Goal: Task Accomplishment & Management: Use online tool/utility

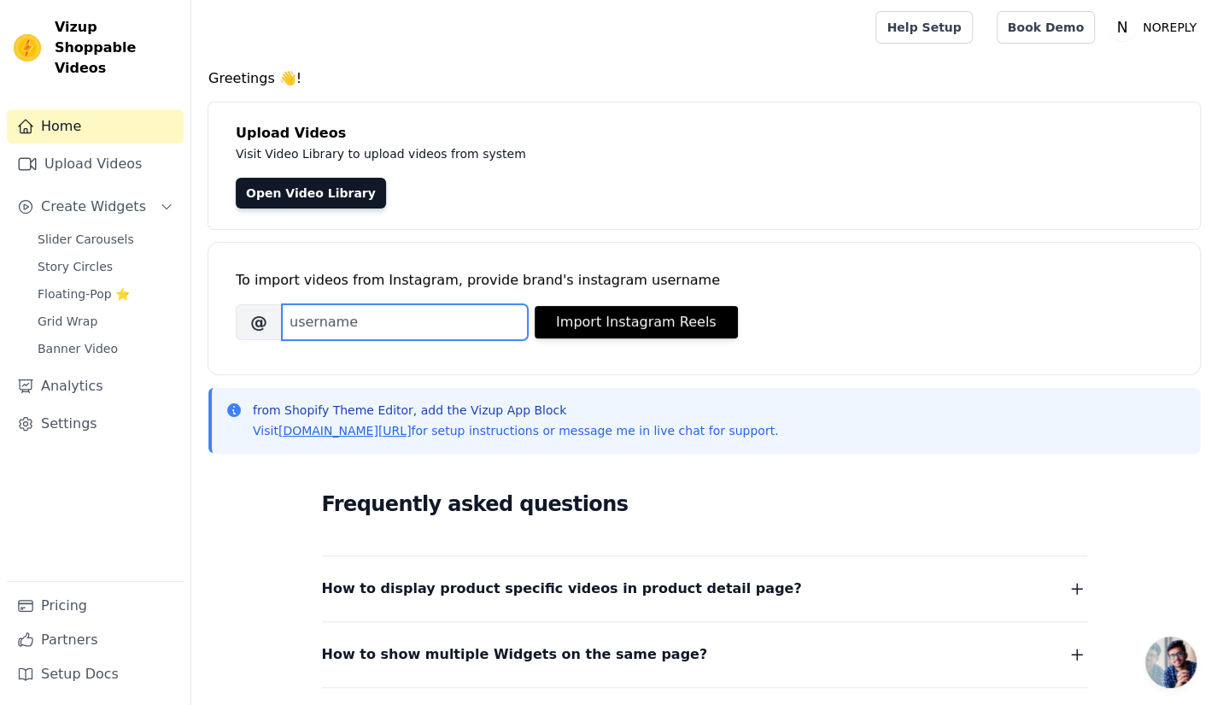
click at [482, 314] on input "Brand's Instagram Username" at bounding box center [405, 322] width 246 height 36
paste input "[DOMAIN_NAME]"
type input "[DOMAIN_NAME]"
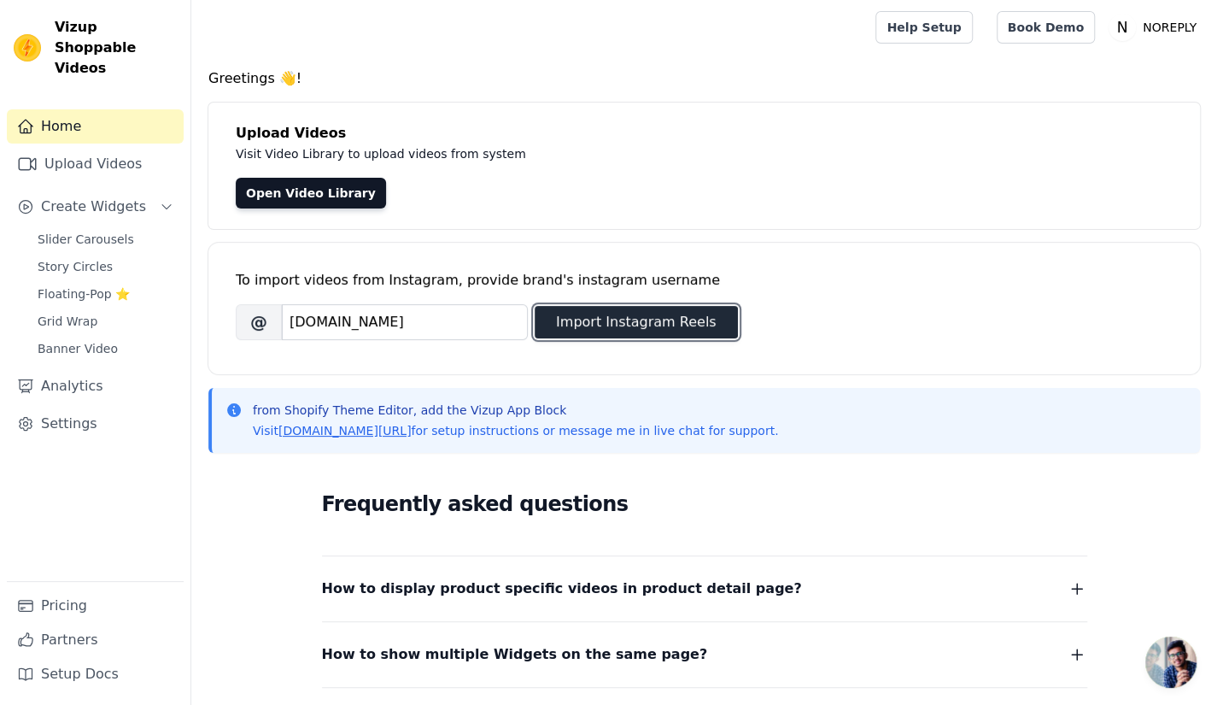
click at [630, 329] on button "Import Instagram Reels" at bounding box center [636, 322] width 203 height 32
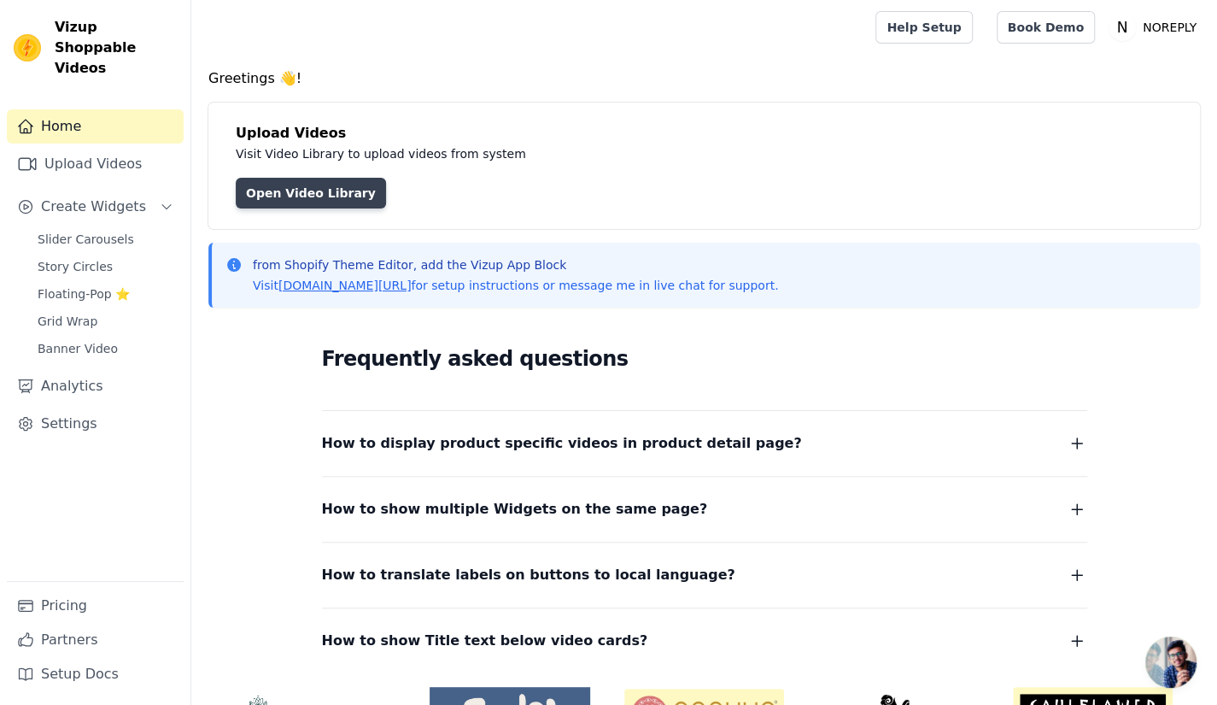
click at [330, 179] on link "Open Video Library" at bounding box center [311, 193] width 150 height 31
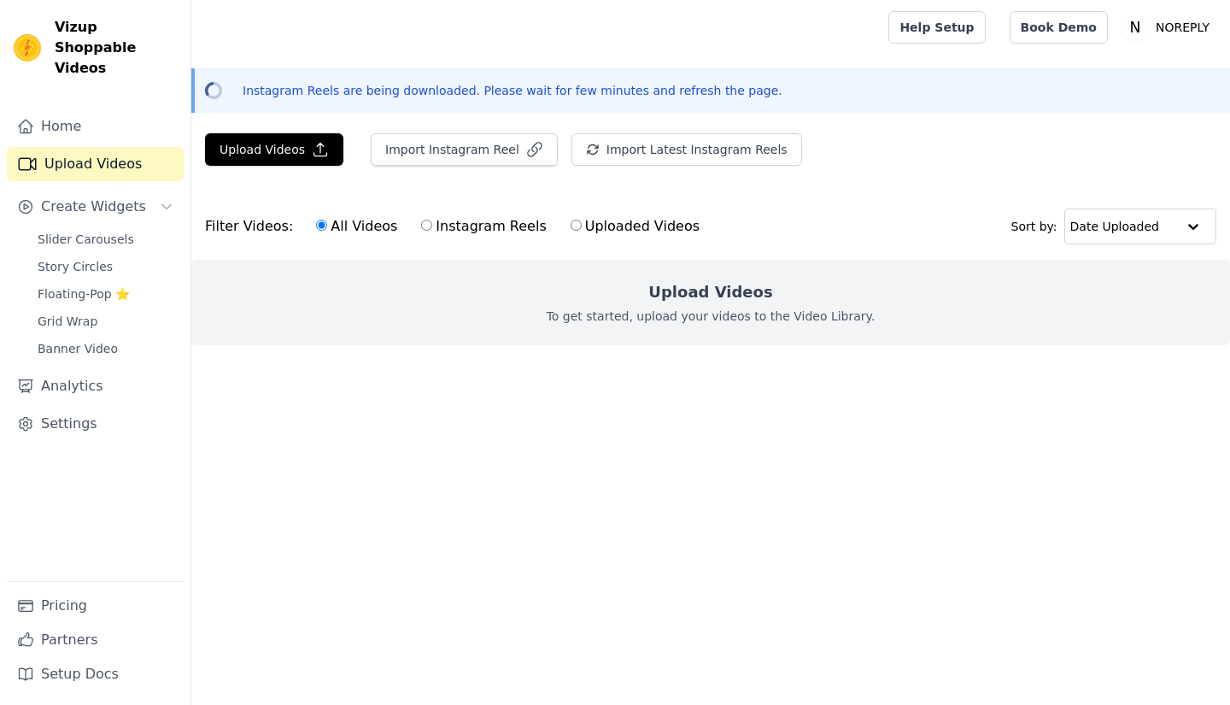
click at [443, 212] on div "All Videos Instagram Reels Uploaded Videos" at bounding box center [508, 226] width 402 height 39
click at [450, 226] on label "Instagram Reels" at bounding box center [483, 226] width 126 height 22
click at [432, 226] on input "Instagram Reels" at bounding box center [426, 225] width 11 height 11
radio input "true"
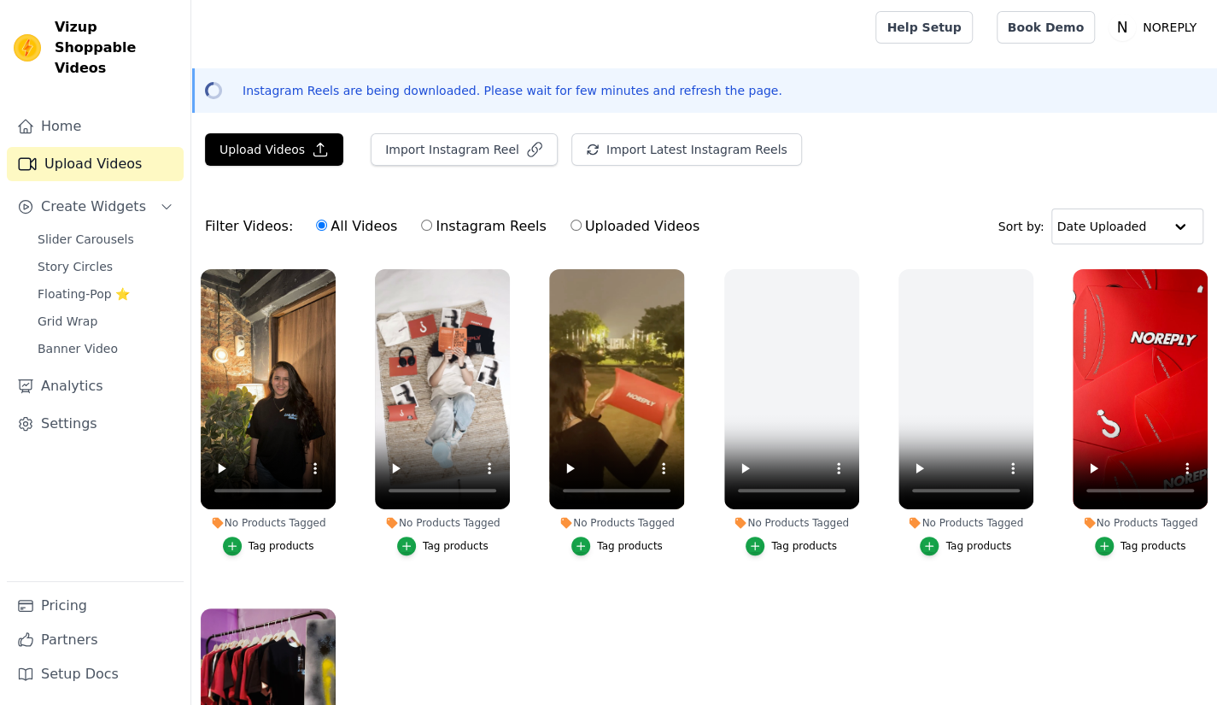
scroll to position [244, 0]
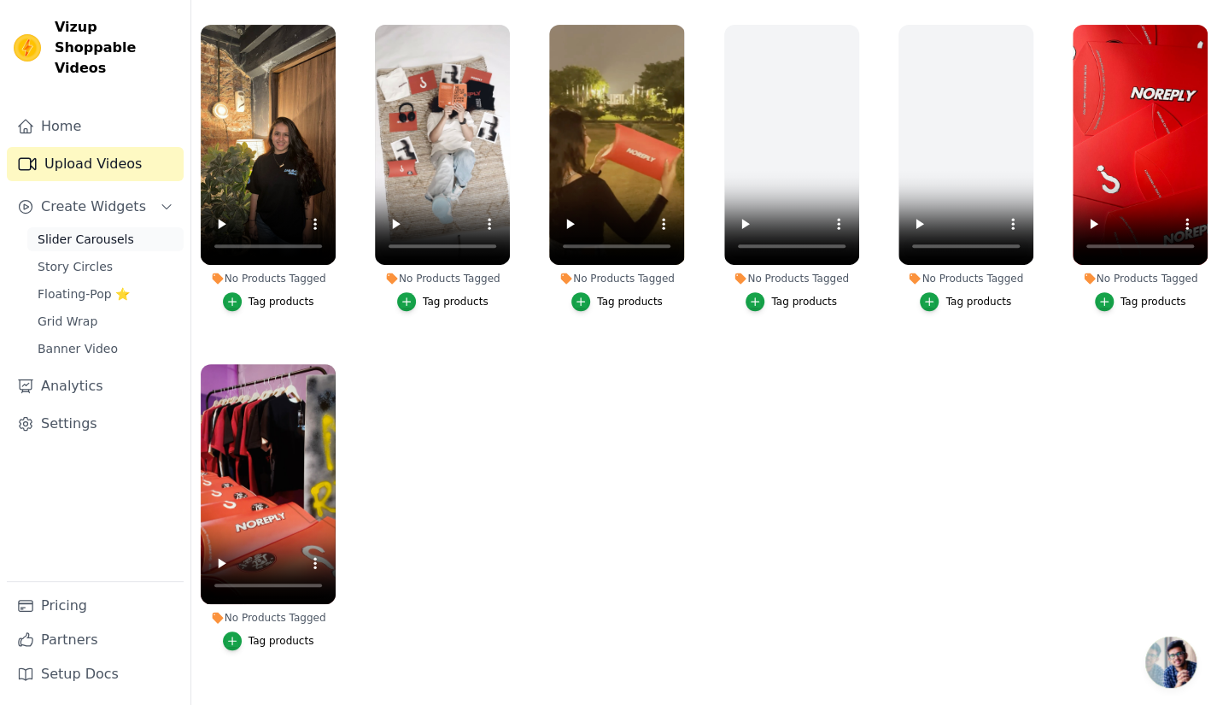
click at [80, 231] on span "Slider Carousels" at bounding box center [86, 239] width 97 height 17
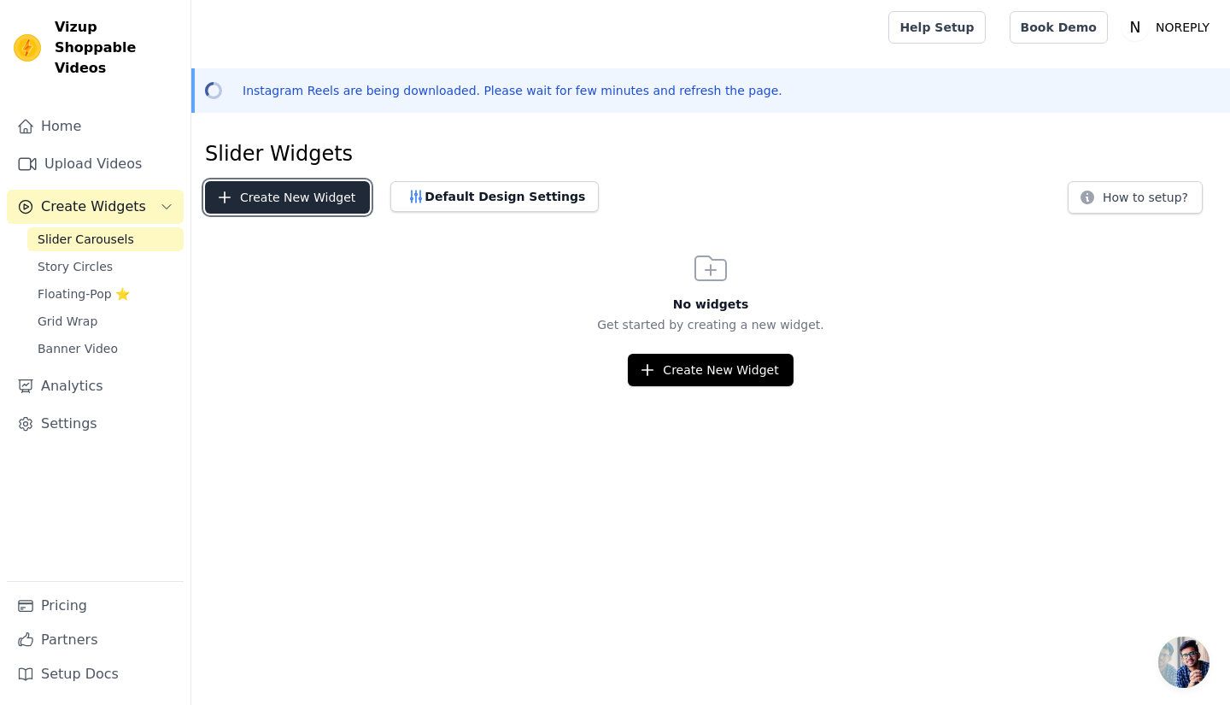
click at [265, 211] on button "Create New Widget" at bounding box center [287, 197] width 165 height 32
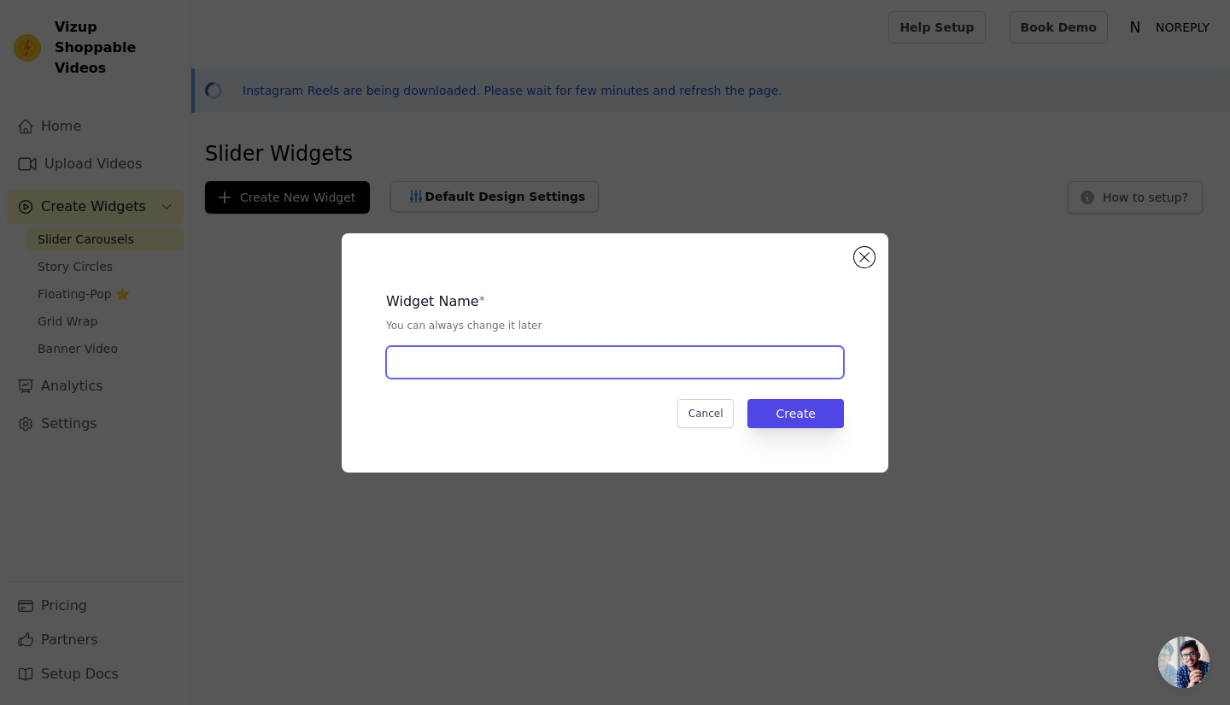
click at [509, 363] on input "text" at bounding box center [615, 362] width 458 height 32
type input "Exclusive"
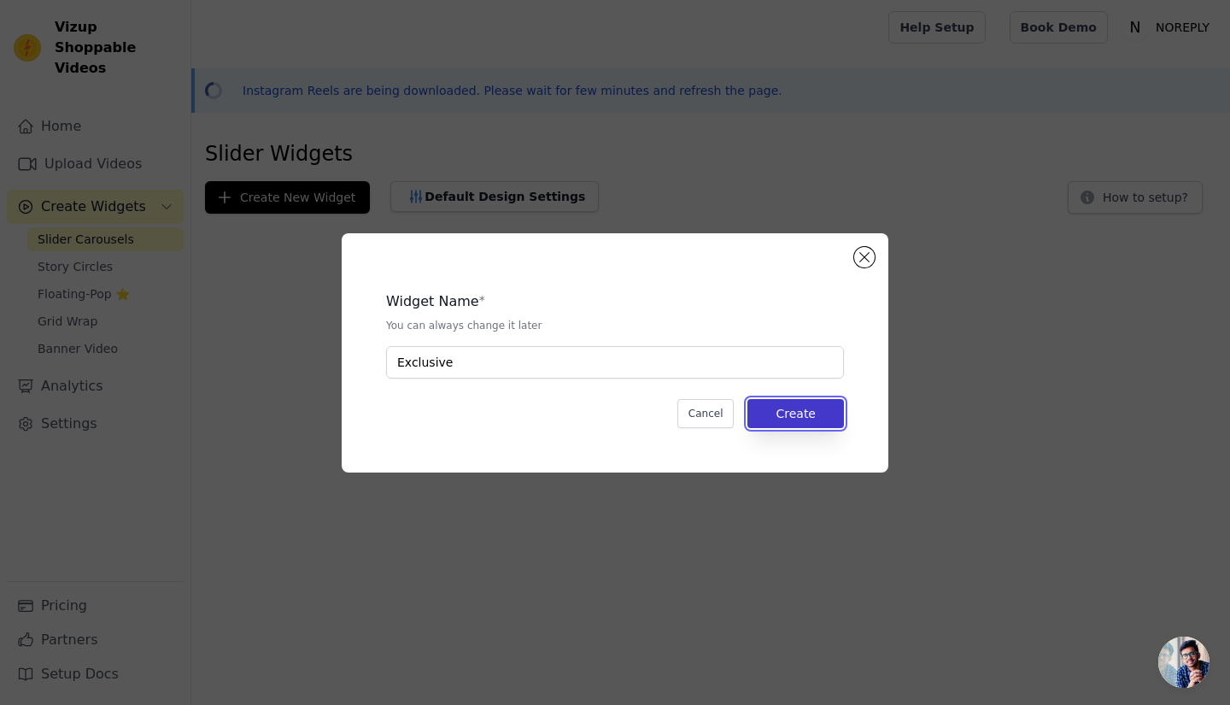
click at [786, 402] on button "Create" at bounding box center [796, 413] width 97 height 29
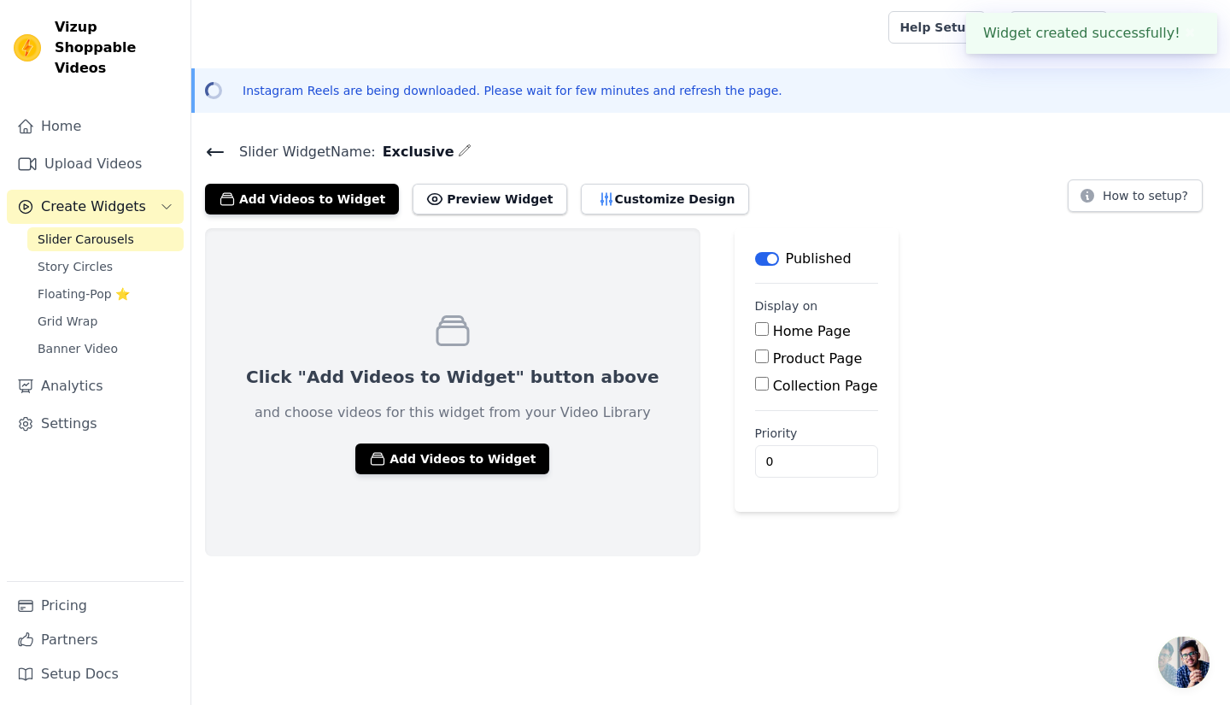
click at [773, 332] on label "Home Page" at bounding box center [812, 331] width 78 height 16
click at [755, 332] on input "Home Page" at bounding box center [762, 329] width 14 height 14
checkbox input "true"
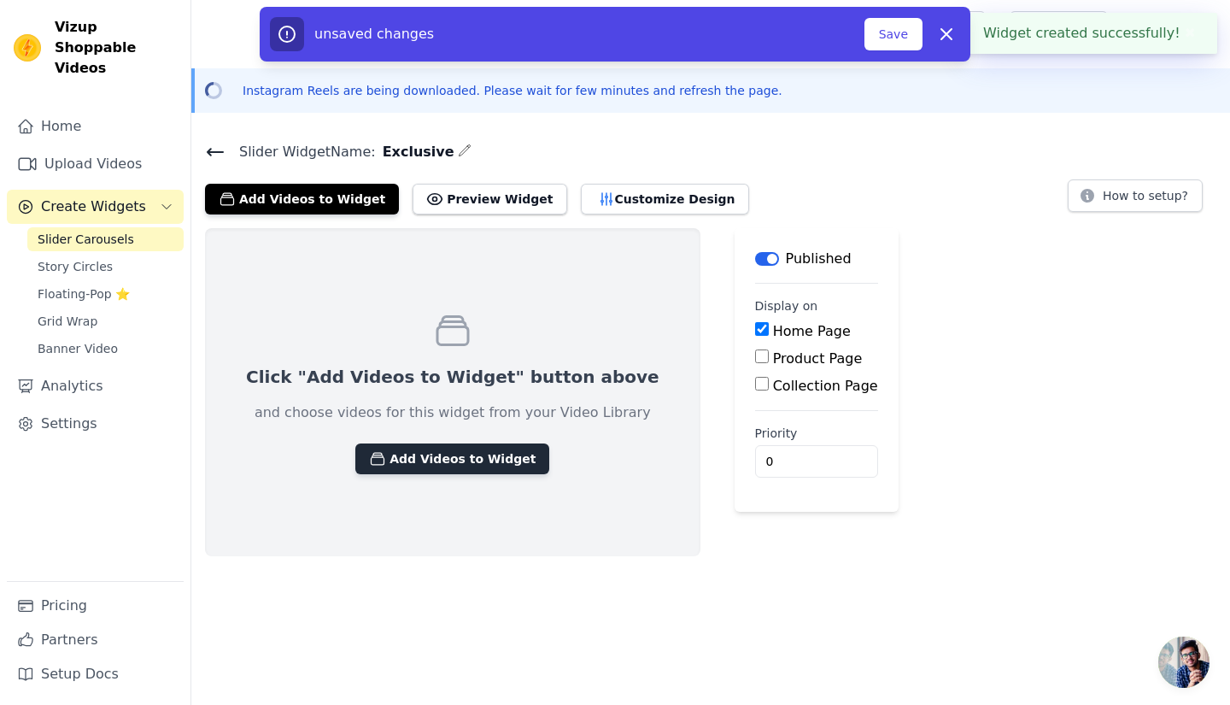
click at [477, 463] on button "Add Videos to Widget" at bounding box center [452, 458] width 194 height 31
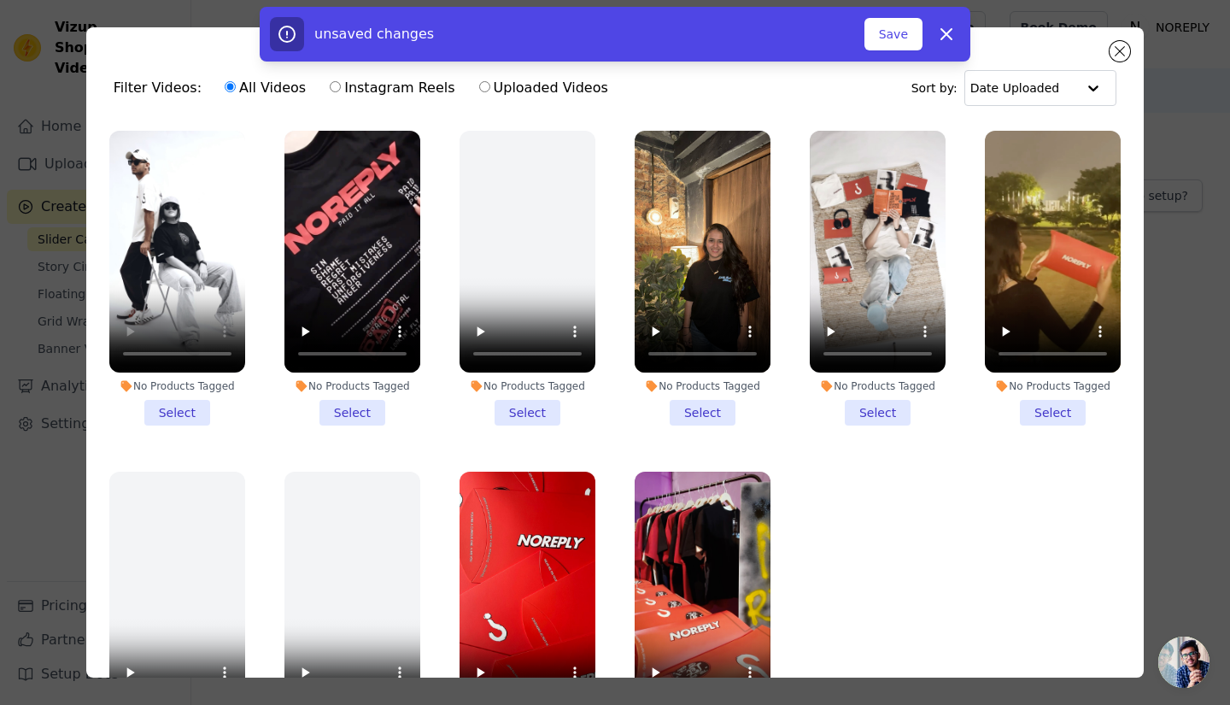
click at [181, 413] on li "No Products Tagged Select" at bounding box center [177, 278] width 136 height 295
click at [0, 0] on input "No Products Tagged Select" at bounding box center [0, 0] width 0 height 0
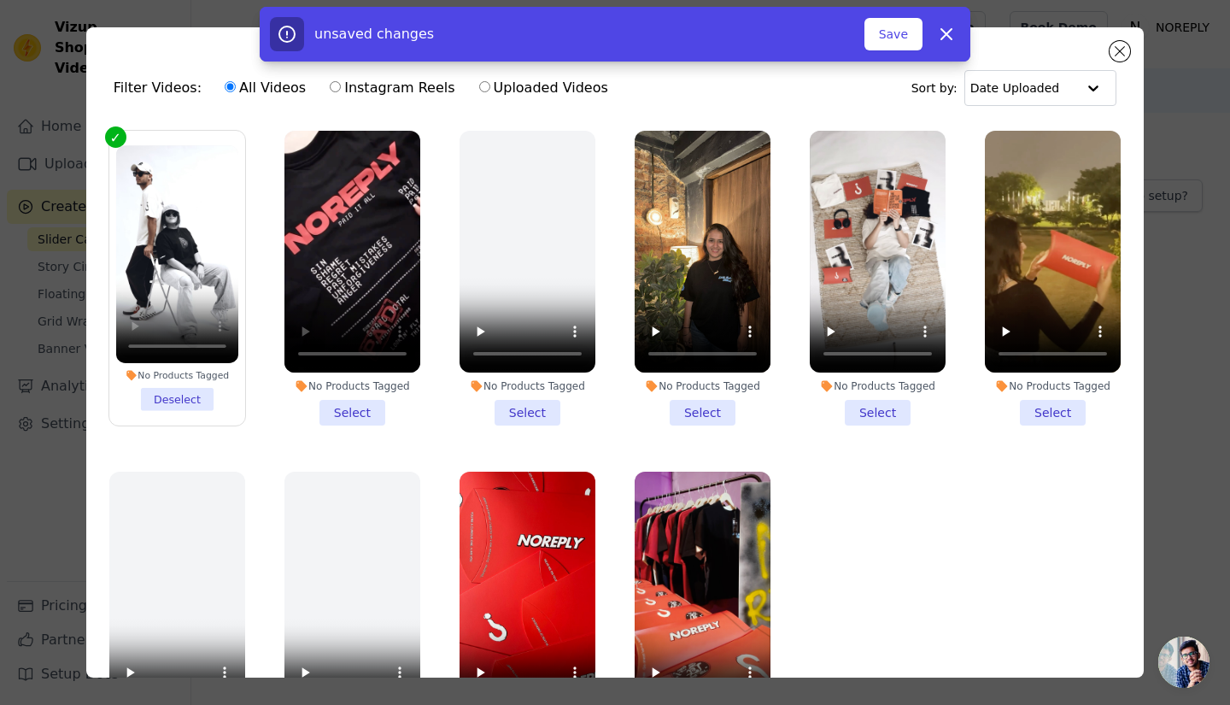
click at [355, 404] on li "No Products Tagged Select" at bounding box center [352, 278] width 136 height 295
click at [0, 0] on input "No Products Tagged Select" at bounding box center [0, 0] width 0 height 0
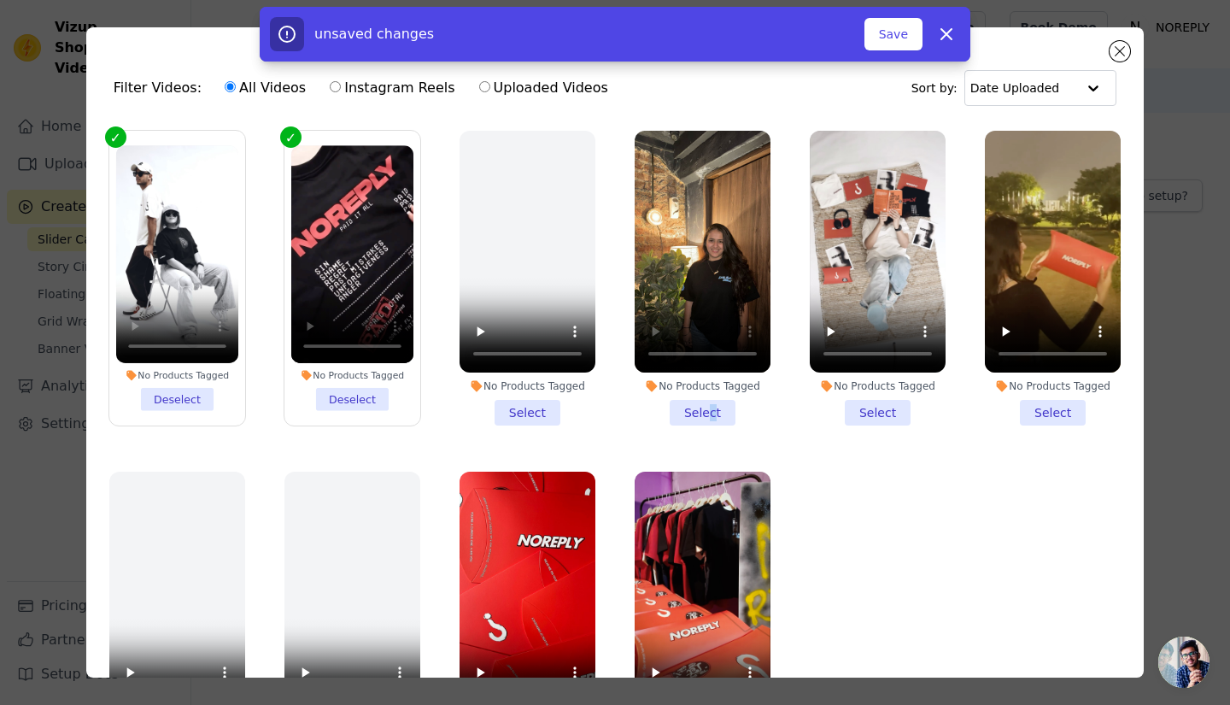
click at [701, 408] on li "No Products Tagged Select" at bounding box center [703, 278] width 136 height 295
click at [689, 407] on li "No Products Tagged Select" at bounding box center [703, 278] width 136 height 295
click at [0, 0] on input "No Products Tagged Select" at bounding box center [0, 0] width 0 height 0
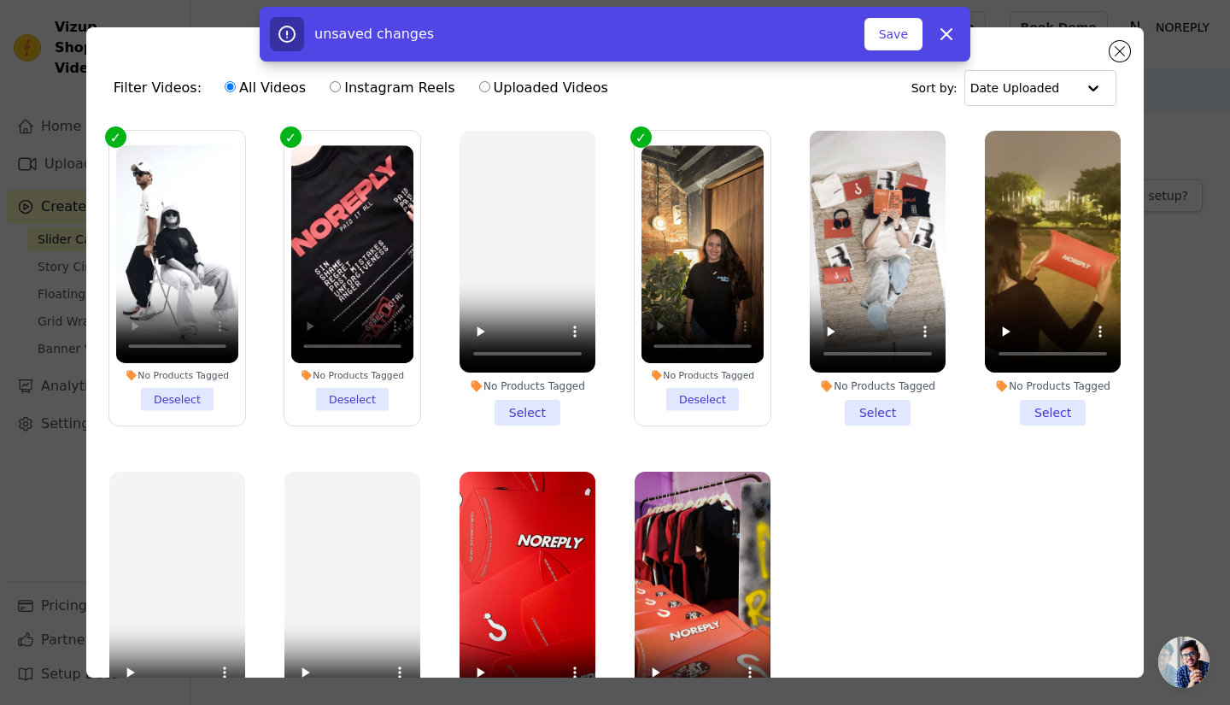
click at [878, 407] on li "No Products Tagged Select" at bounding box center [878, 278] width 136 height 295
click at [0, 0] on input "No Products Tagged Select" at bounding box center [0, 0] width 0 height 0
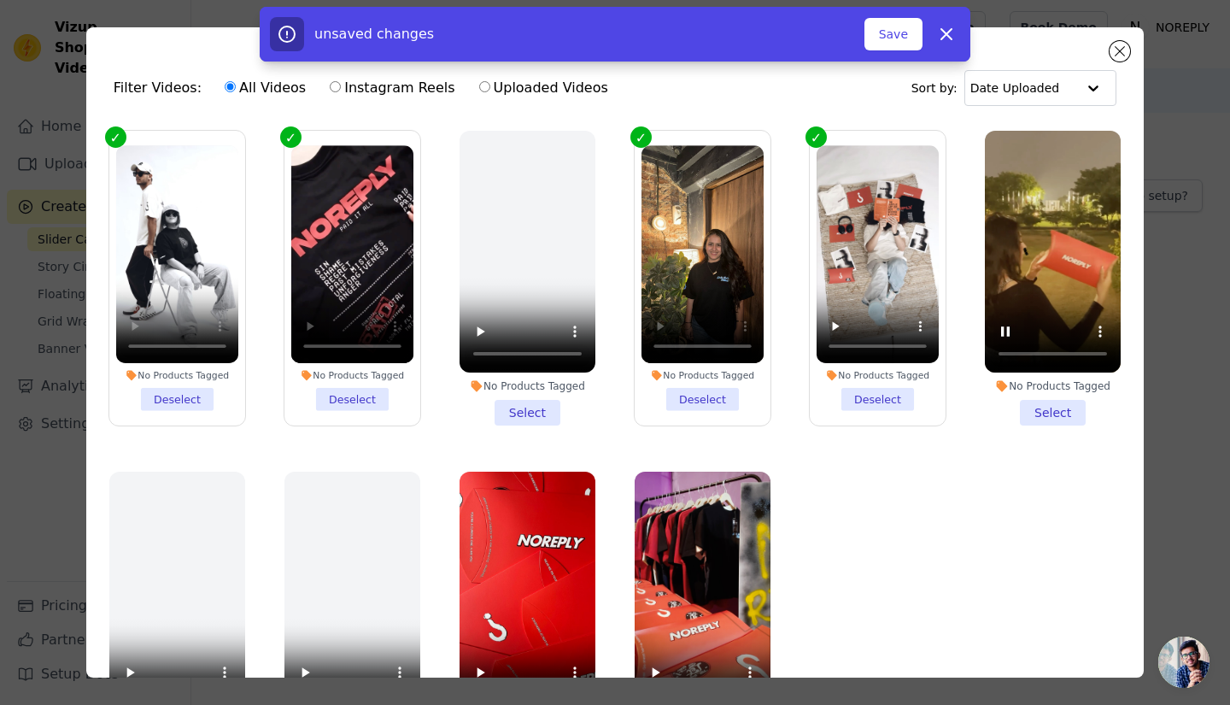
click at [1035, 396] on li "No Products Tagged Select" at bounding box center [1053, 278] width 136 height 295
click at [0, 0] on input "No Products Tagged Select" at bounding box center [0, 0] width 0 height 0
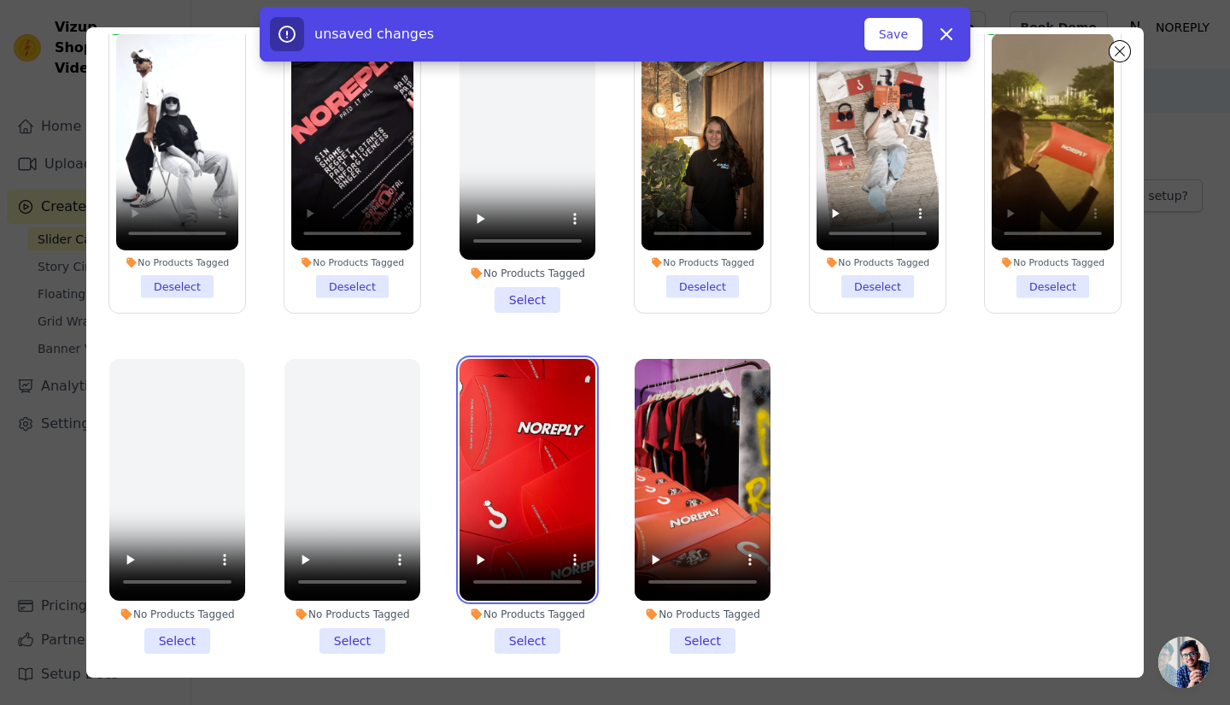
scroll to position [148, 0]
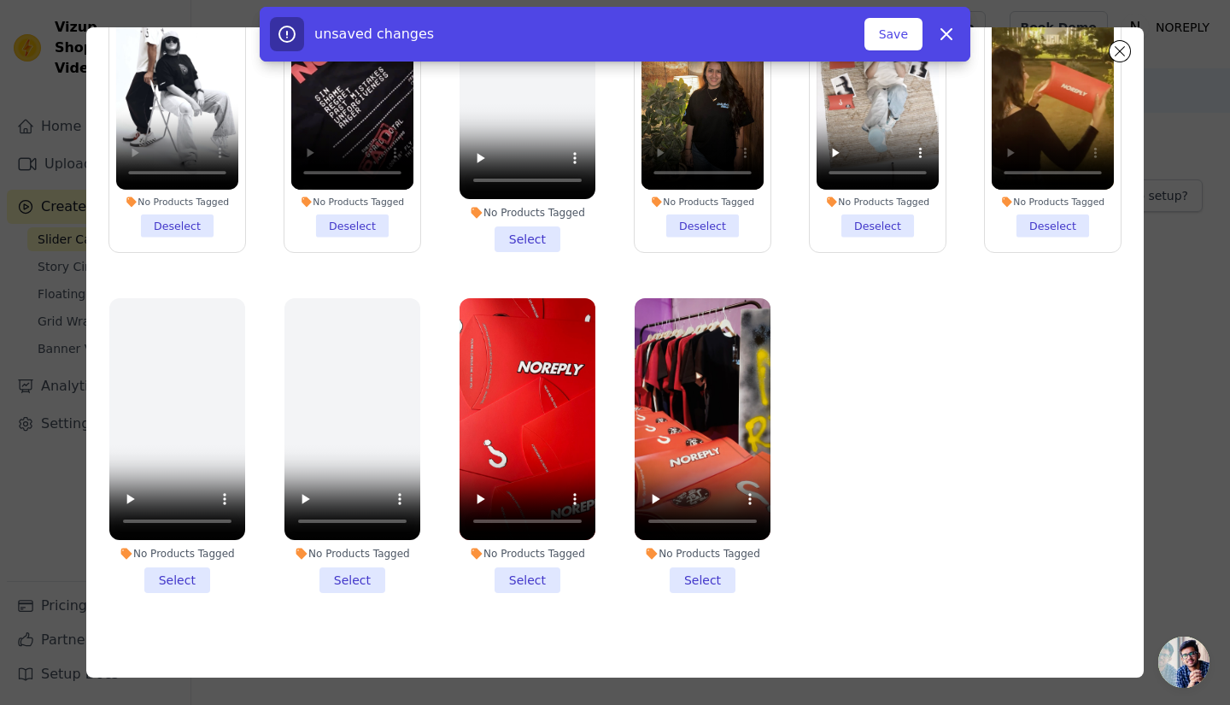
click at [519, 566] on li "No Products Tagged Select" at bounding box center [528, 445] width 136 height 295
click at [0, 0] on input "No Products Tagged Select" at bounding box center [0, 0] width 0 height 0
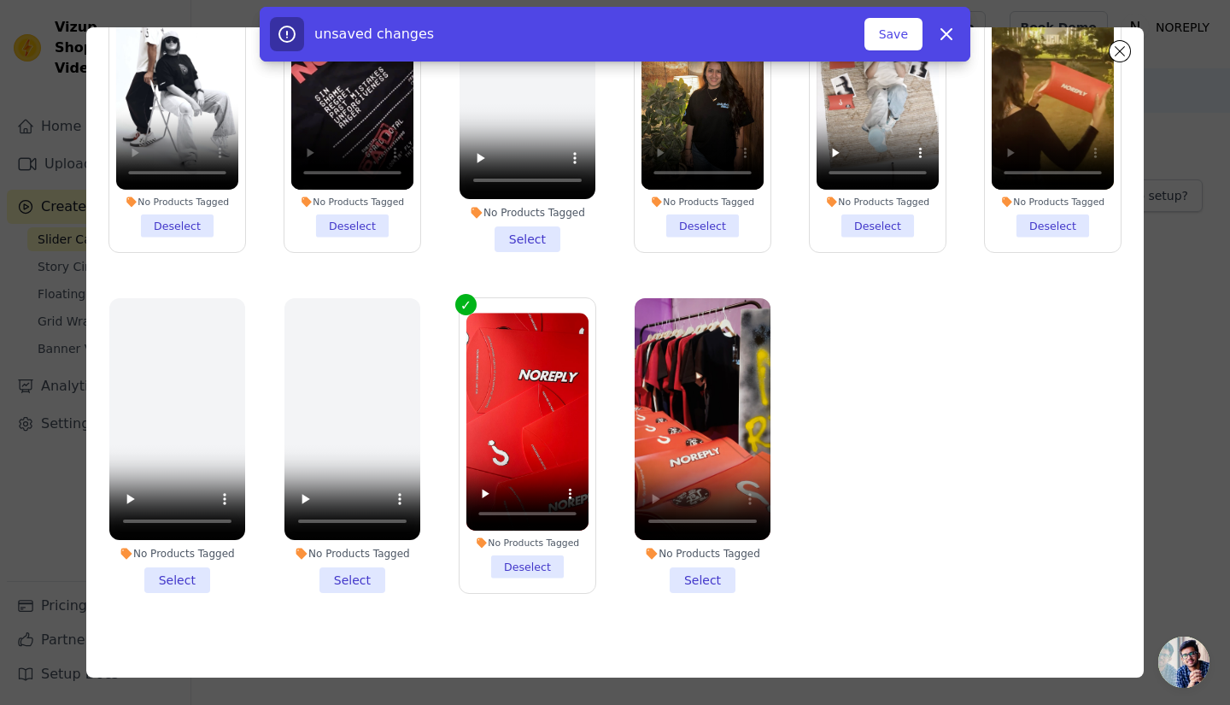
click at [688, 572] on li "No Products Tagged Select" at bounding box center [703, 445] width 136 height 295
click at [0, 0] on input "No Products Tagged Select" at bounding box center [0, 0] width 0 height 0
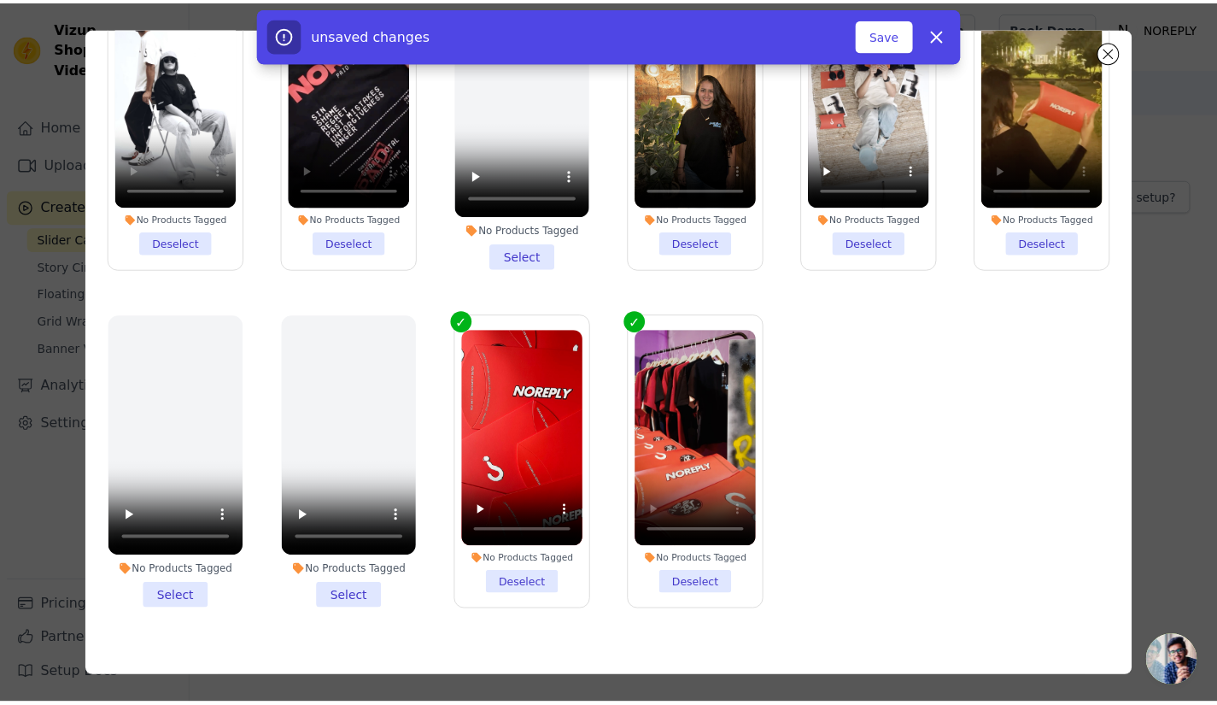
scroll to position [0, 0]
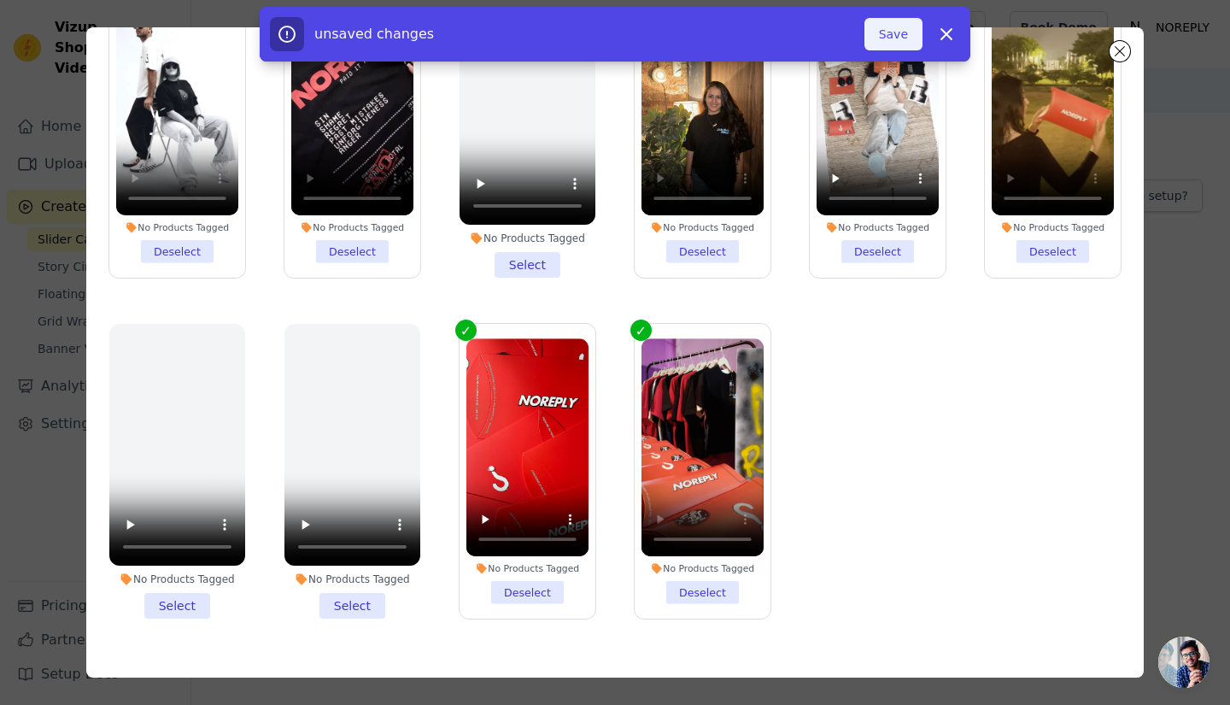
click at [888, 38] on button "Save" at bounding box center [894, 34] width 58 height 32
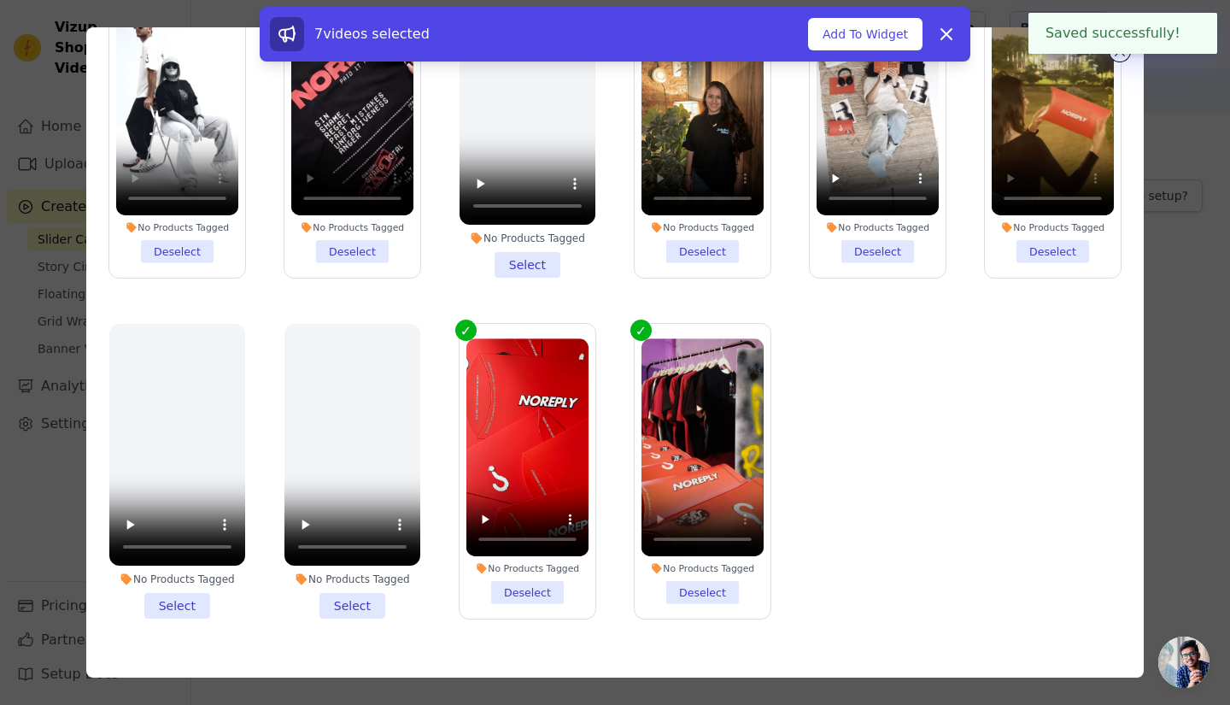
click at [1123, 58] on div "7 videos selected Add To Widget Dismiss" at bounding box center [615, 38] width 1230 height 62
click at [833, 38] on button "Add To Widget" at bounding box center [865, 34] width 114 height 32
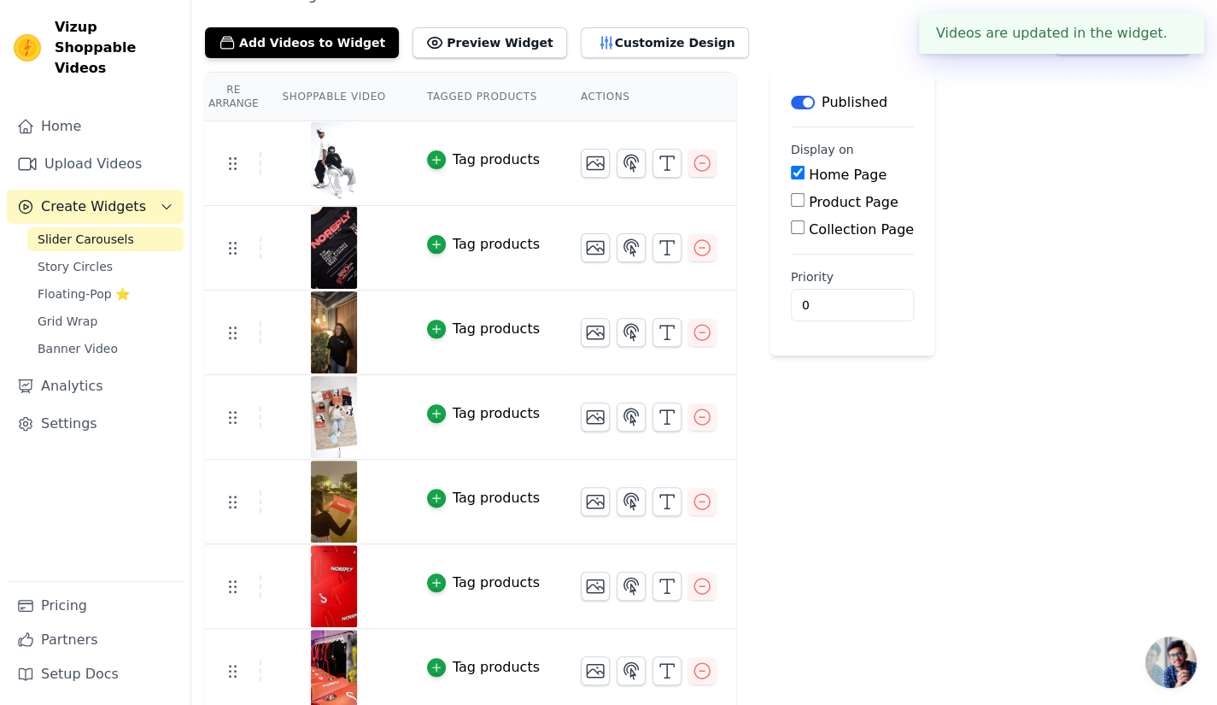
scroll to position [161, 0]
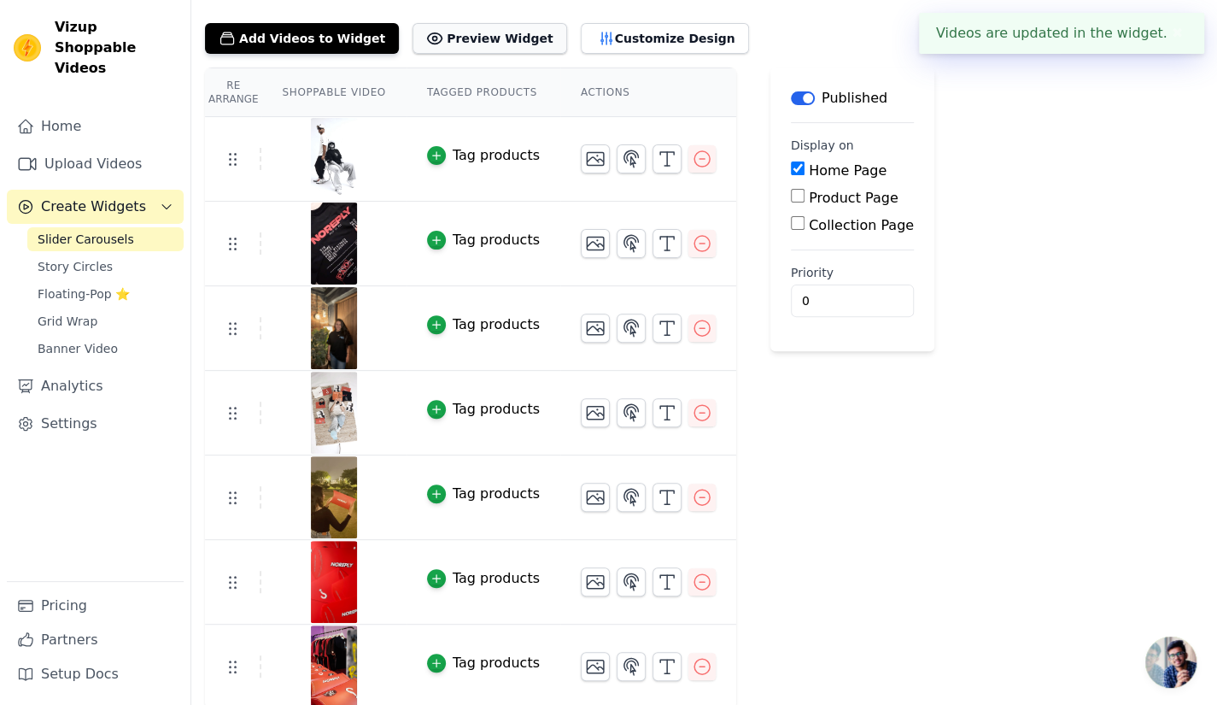
click at [469, 31] on button "Preview Widget" at bounding box center [490, 38] width 154 height 31
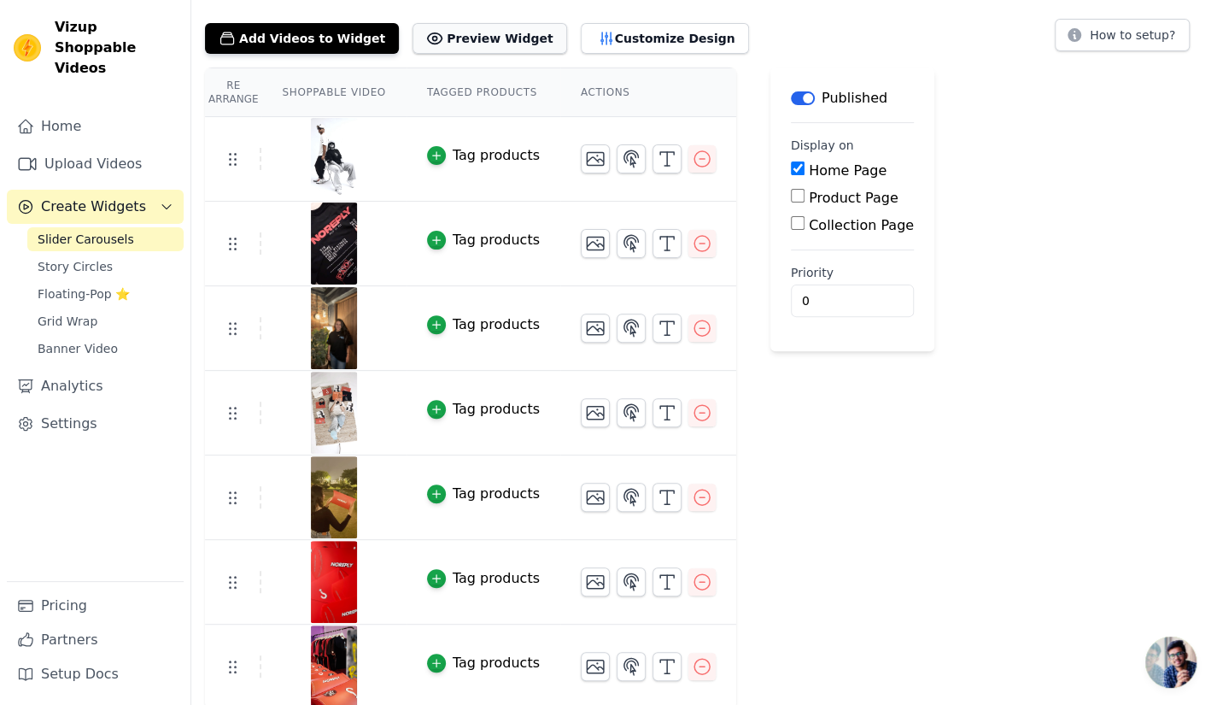
click at [454, 33] on button "Preview Widget" at bounding box center [490, 38] width 154 height 31
click at [639, 18] on div "Add Videos to Widget Preview Widget Customize Design" at bounding box center [484, 35] width 558 height 38
click at [641, 38] on button "Customize Design" at bounding box center [665, 38] width 168 height 31
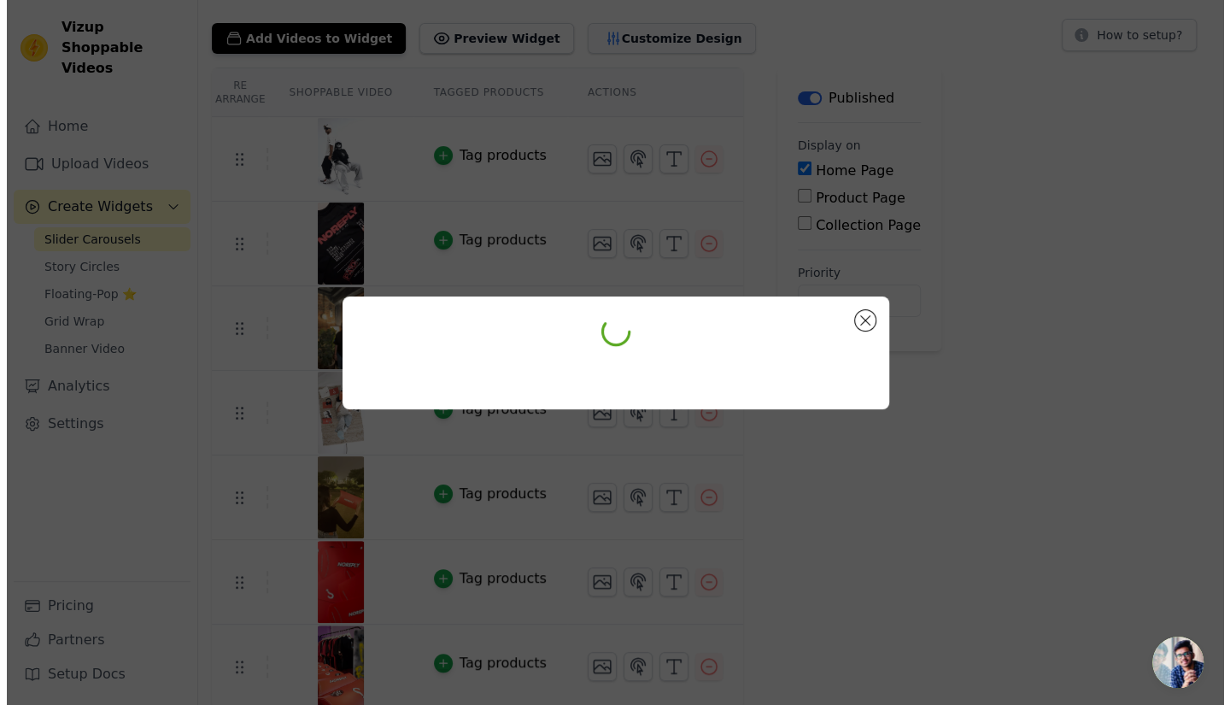
scroll to position [0, 0]
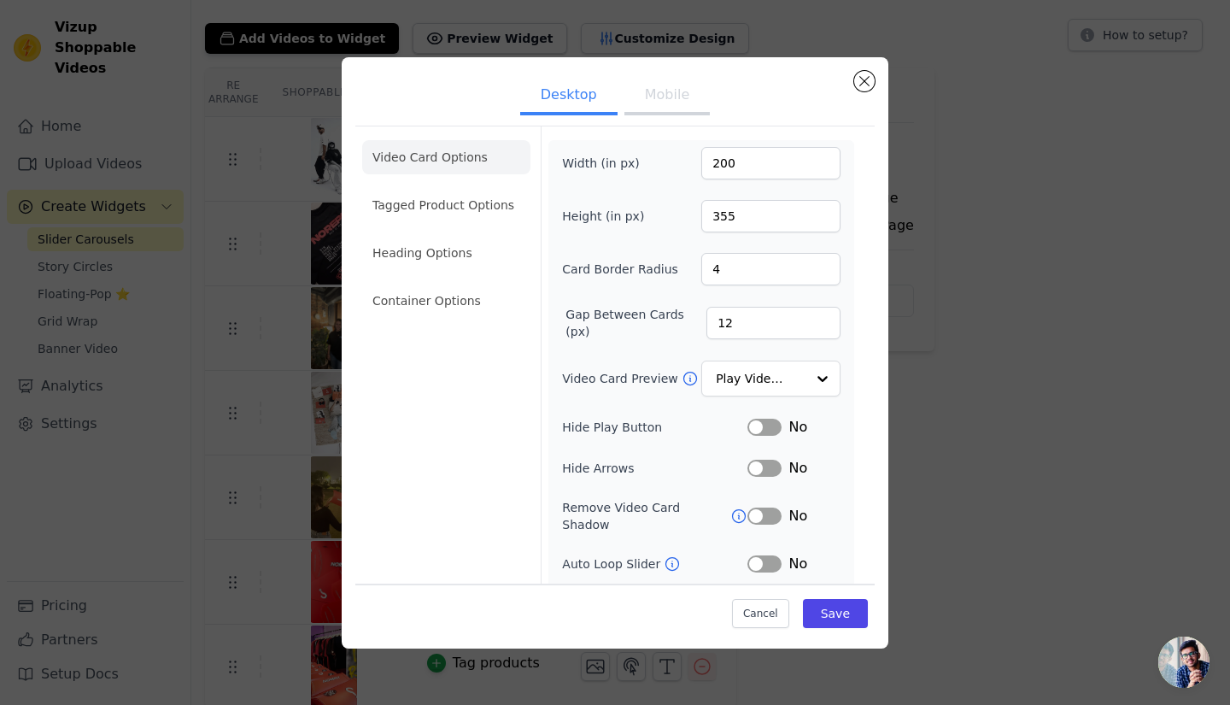
click at [649, 84] on button "Mobile" at bounding box center [667, 97] width 85 height 38
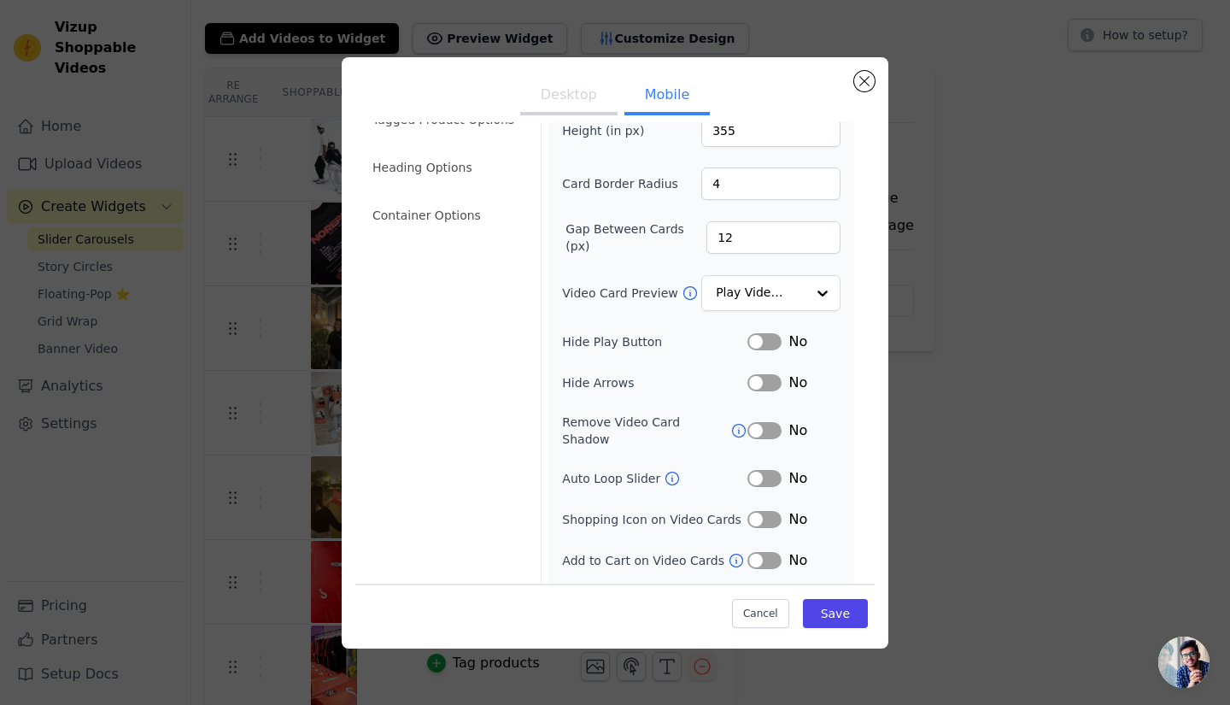
click at [730, 422] on icon at bounding box center [738, 430] width 17 height 17
click at [752, 469] on div "No" at bounding box center [794, 478] width 93 height 21
click at [752, 470] on button "Label" at bounding box center [765, 478] width 34 height 17
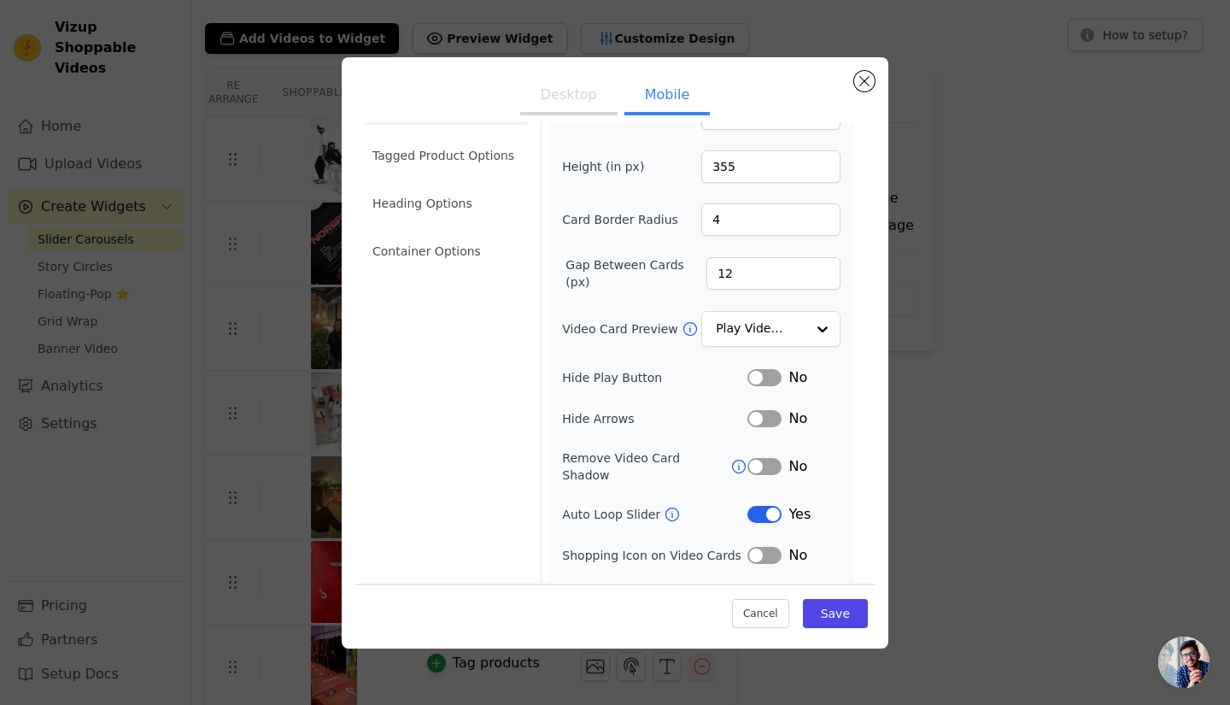
scroll to position [23, 0]
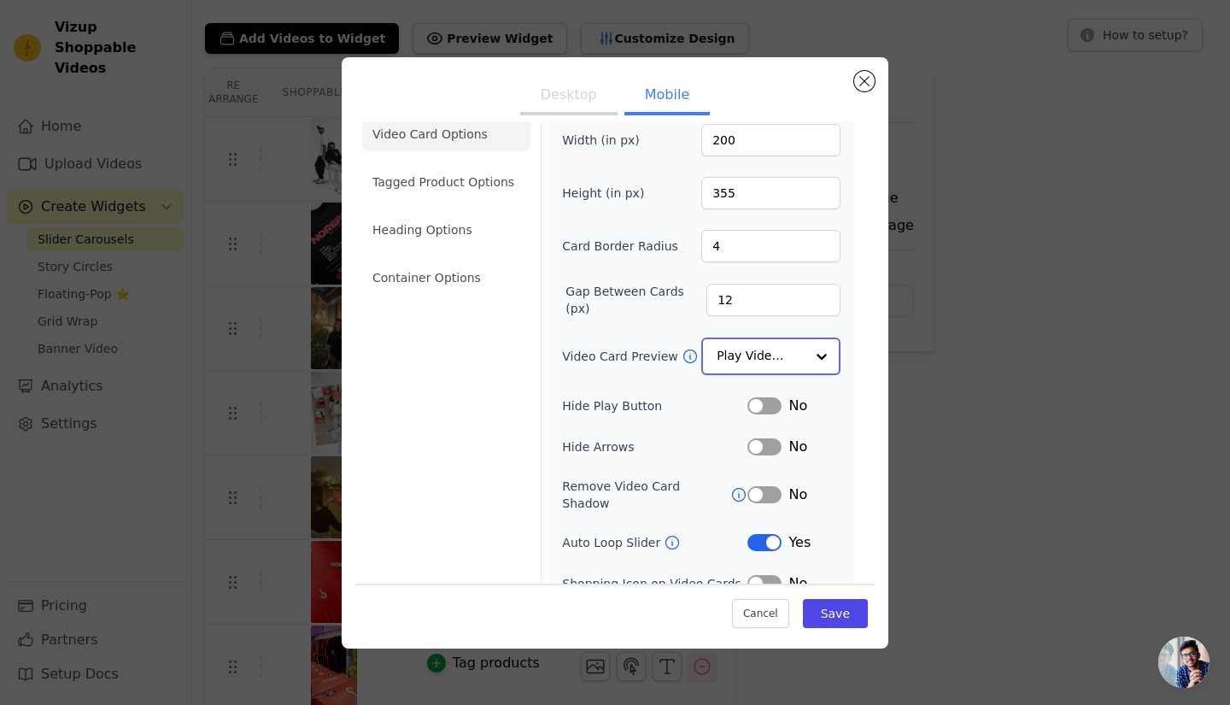
click at [724, 339] on input "Video Card Preview" at bounding box center [761, 356] width 88 height 34
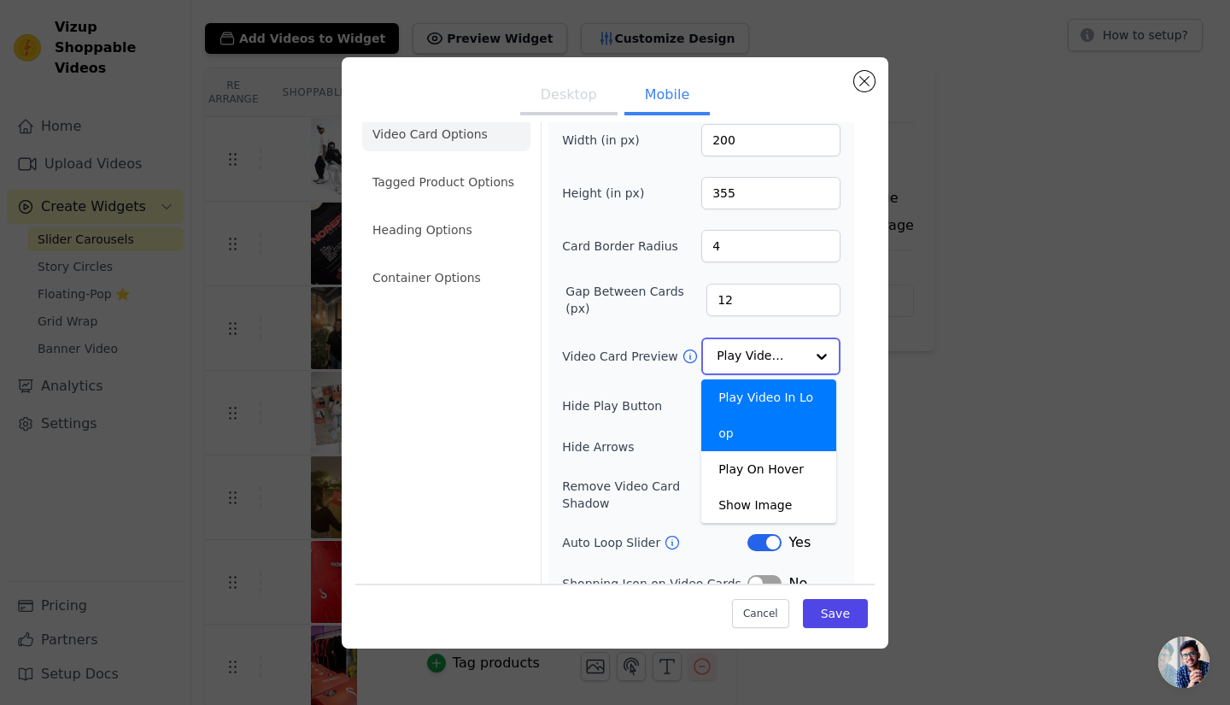
click at [754, 395] on div "Play Video In Loop" at bounding box center [768, 415] width 135 height 72
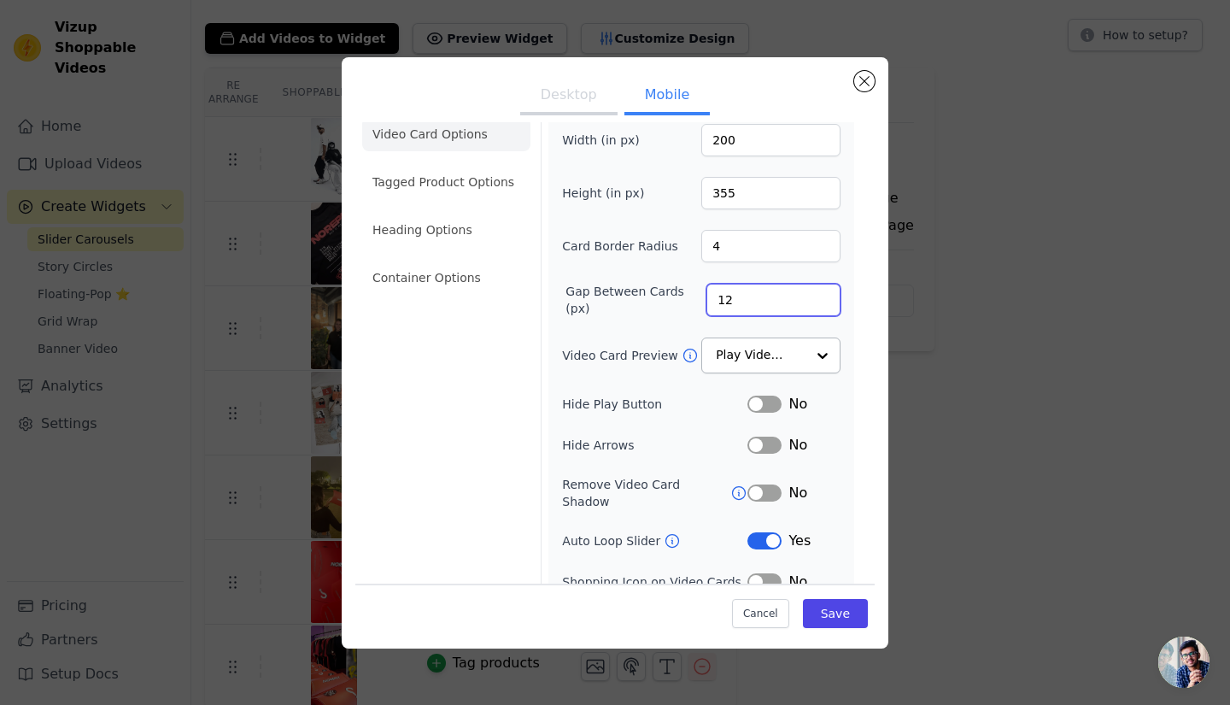
drag, startPoint x: 734, startPoint y: 302, endPoint x: 688, endPoint y: 307, distance: 46.3
click at [688, 307] on div "Gap Between Cards (px) 12" at bounding box center [701, 300] width 279 height 34
type input "4"
click at [754, 305] on input "4" at bounding box center [774, 300] width 134 height 32
type input "5"
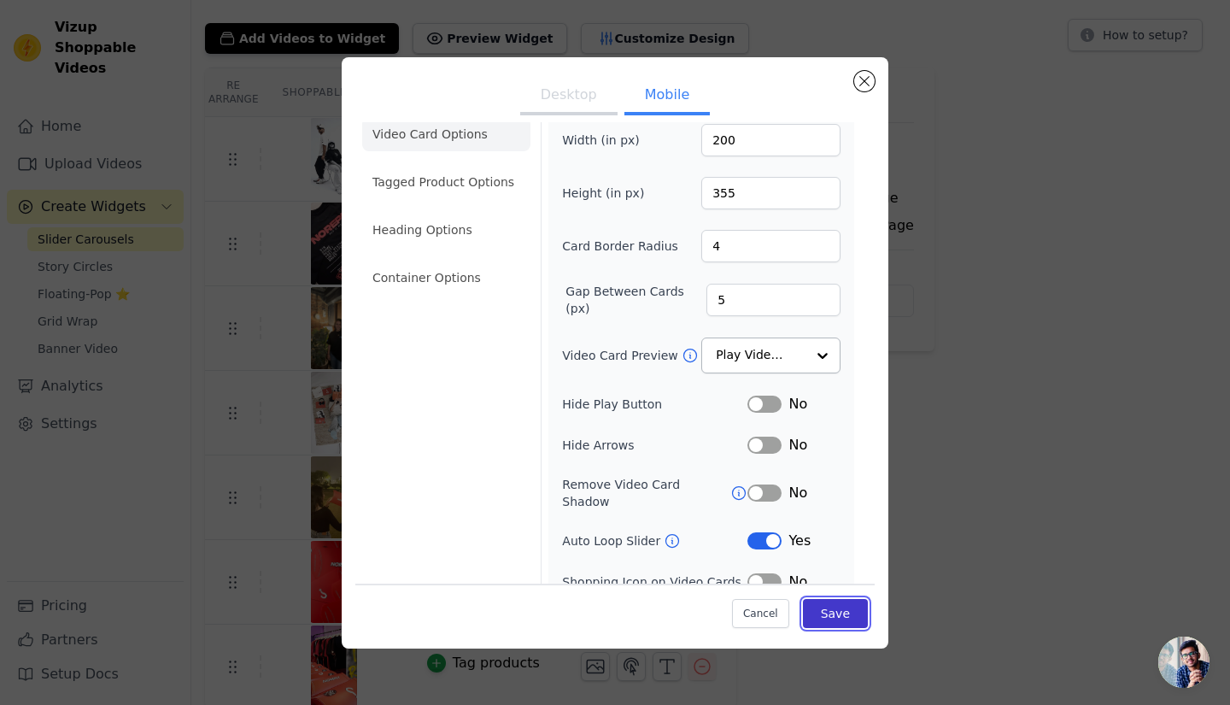
click at [821, 609] on button "Save" at bounding box center [835, 613] width 65 height 29
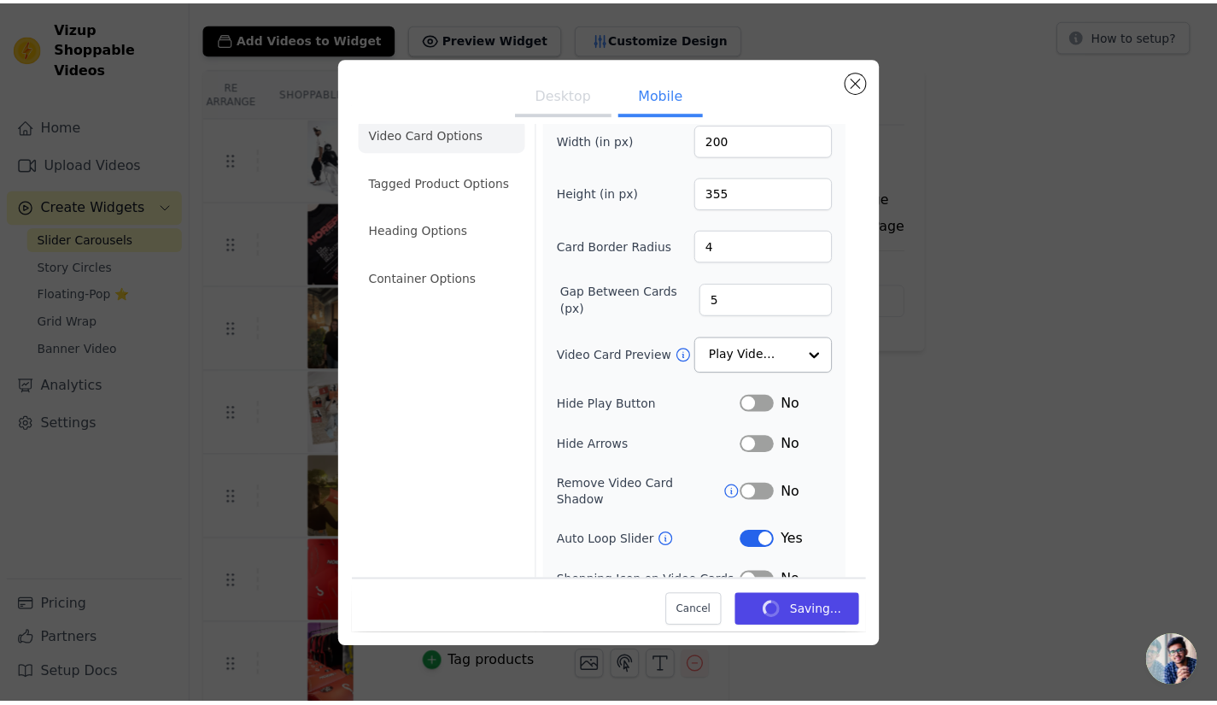
scroll to position [161, 0]
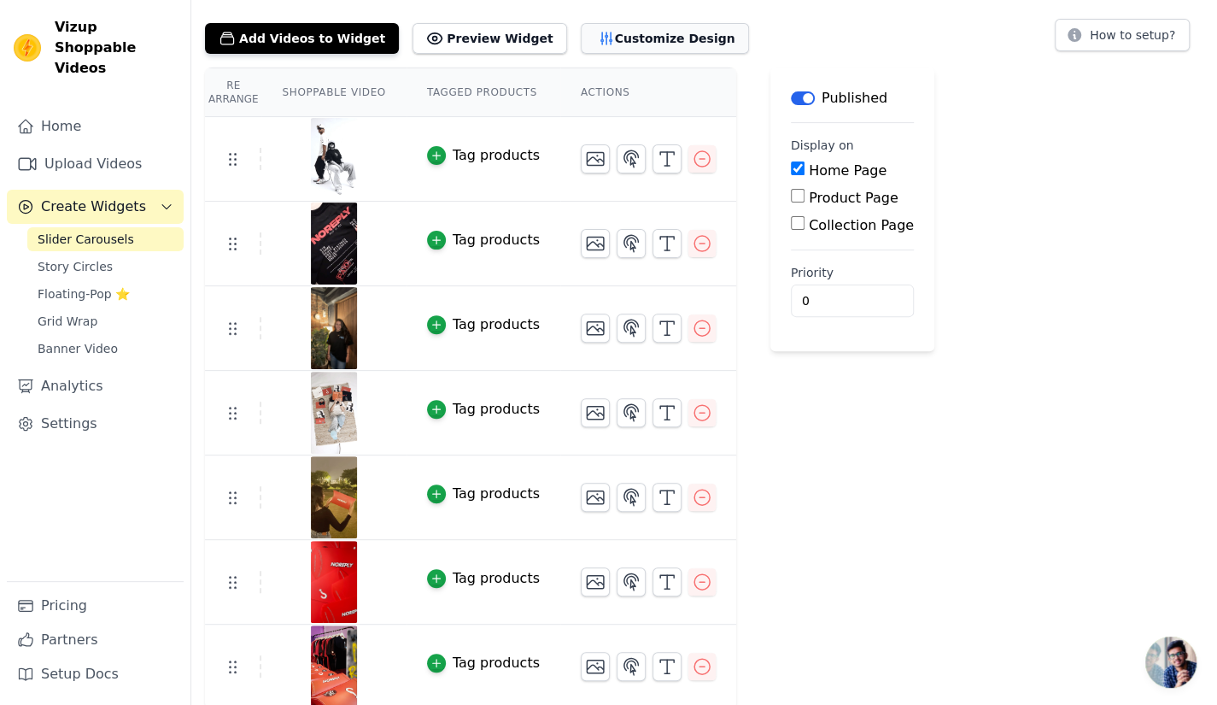
click at [615, 28] on button "Customize Design" at bounding box center [665, 38] width 168 height 31
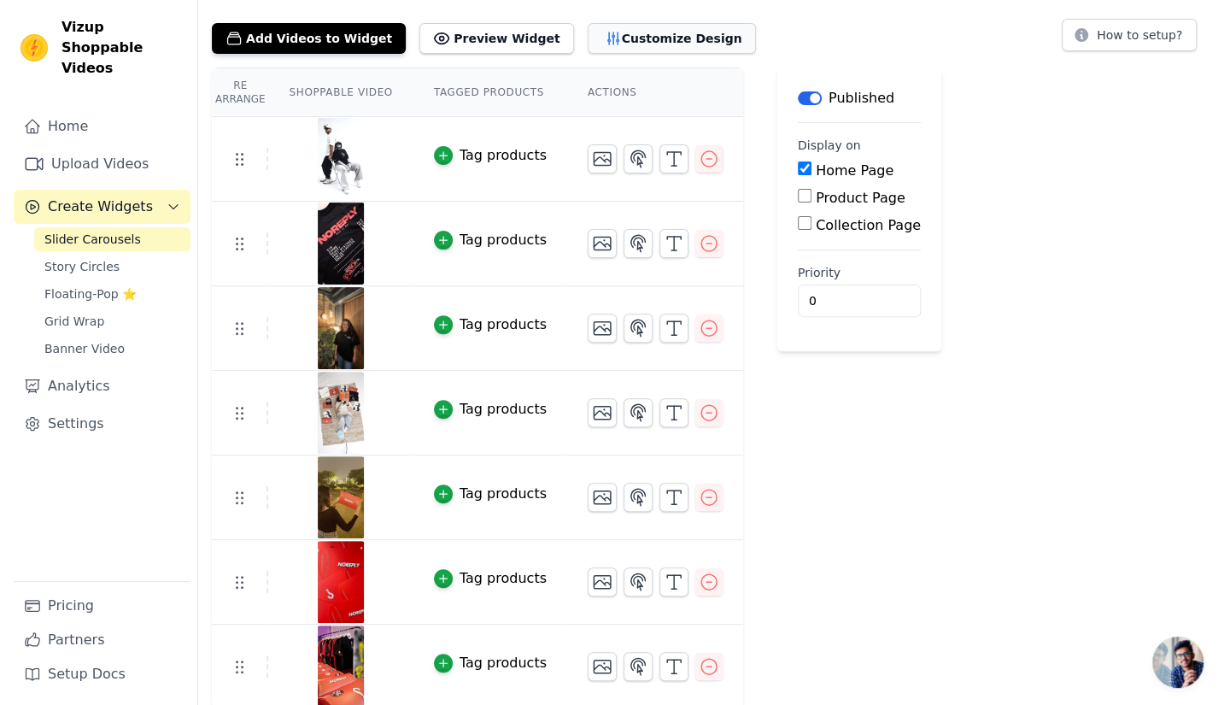
scroll to position [0, 0]
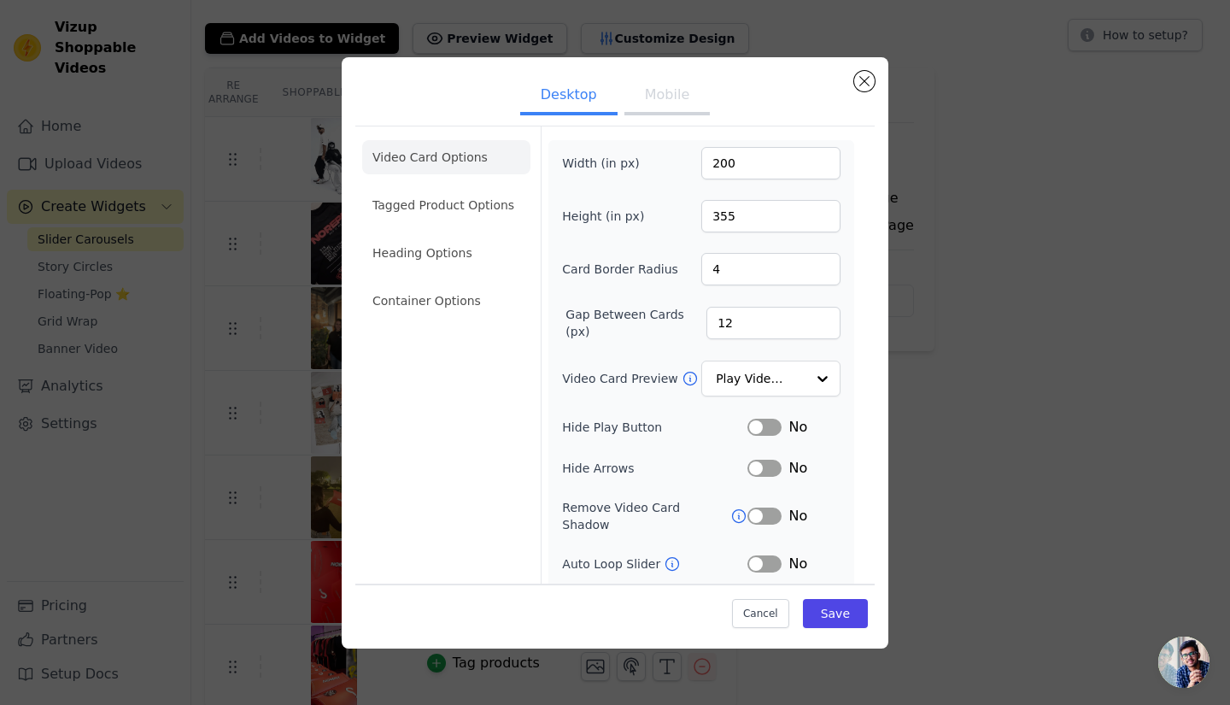
click at [759, 425] on button "Label" at bounding box center [765, 427] width 34 height 17
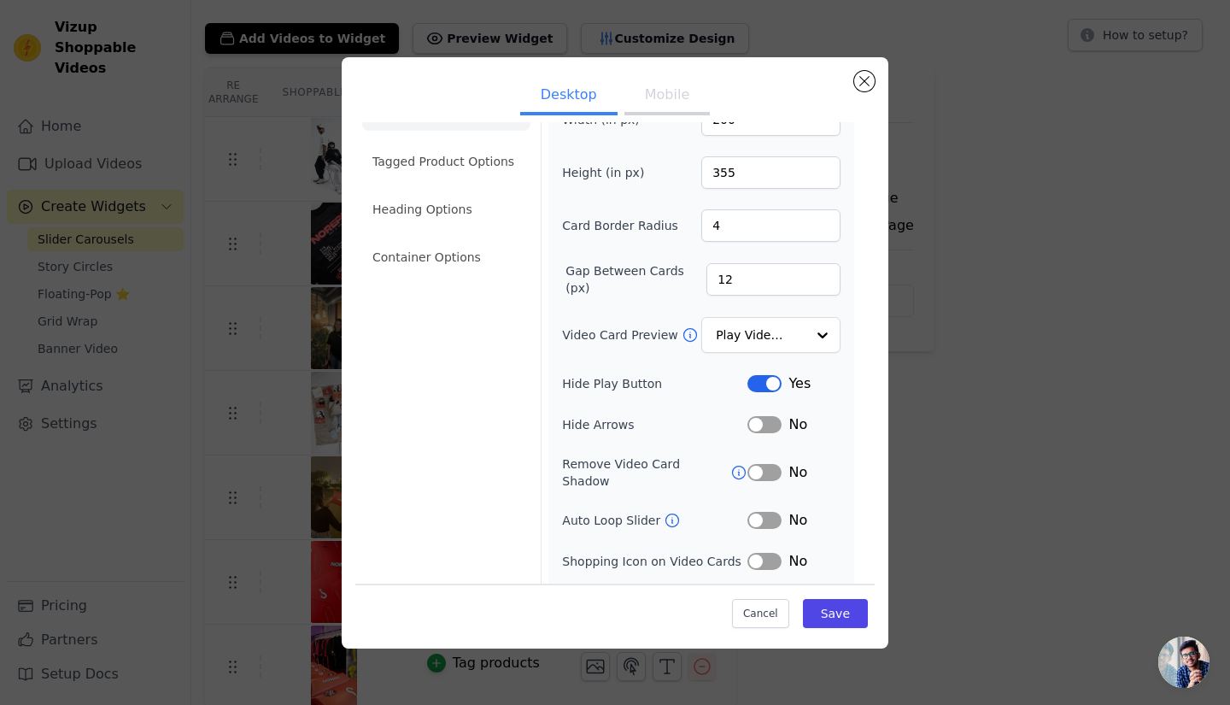
scroll to position [67, 0]
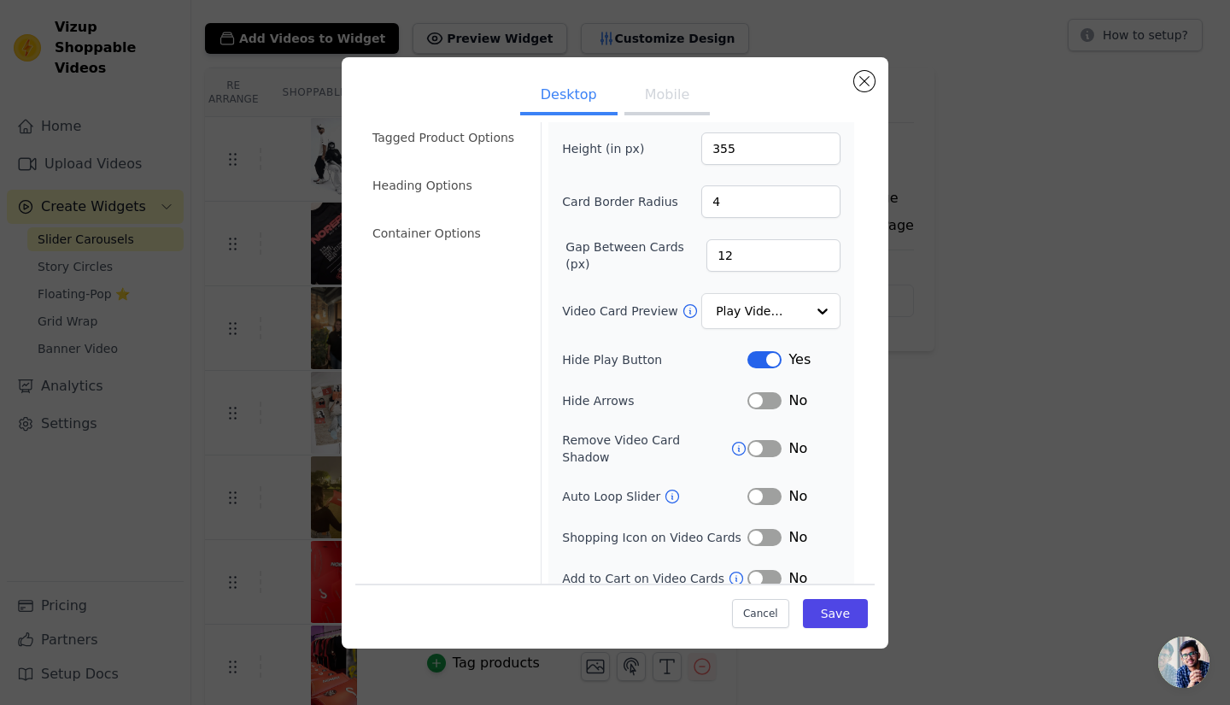
click at [759, 488] on button "Label" at bounding box center [765, 496] width 34 height 17
drag, startPoint x: 723, startPoint y: 251, endPoint x: 666, endPoint y: 263, distance: 57.6
click at [666, 263] on div "Gap Between Cards (px) 12" at bounding box center [701, 255] width 279 height 34
type input "5"
click at [852, 403] on div "Video Card Options Tagged Product Options Heading Options Container Options Wid…" at bounding box center [614, 330] width 519 height 544
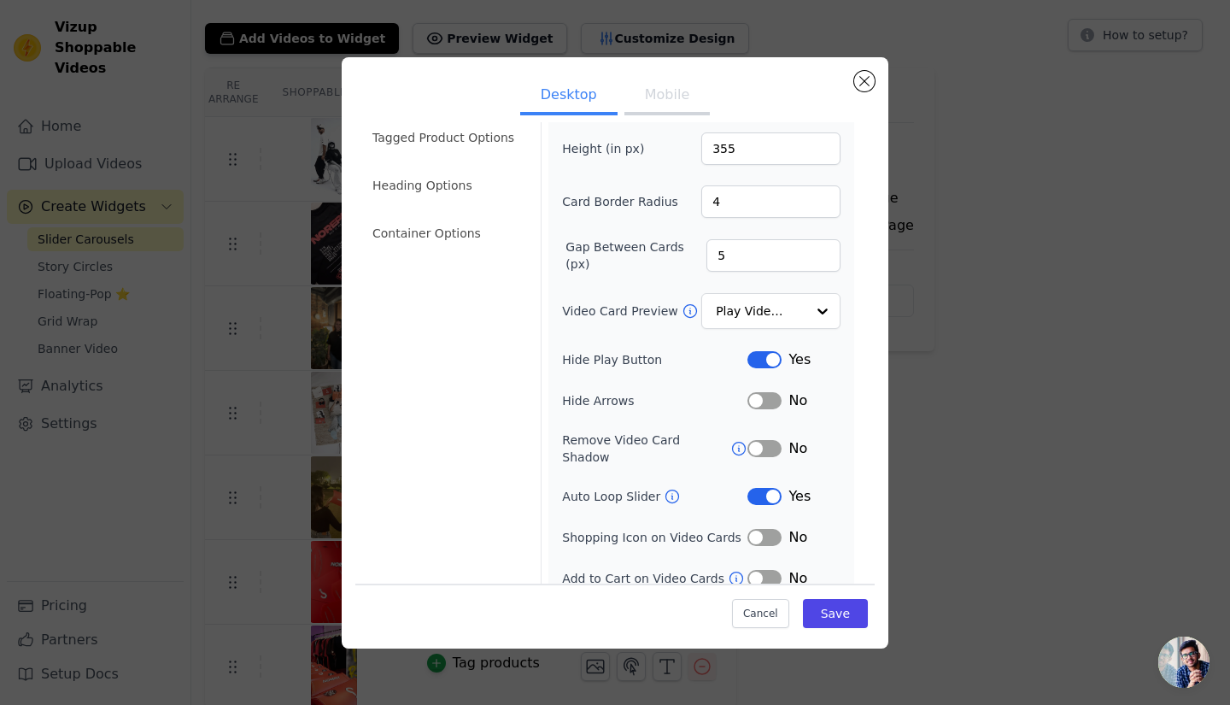
click at [728, 570] on icon at bounding box center [736, 578] width 17 height 17
click at [824, 616] on button "Save" at bounding box center [835, 613] width 65 height 29
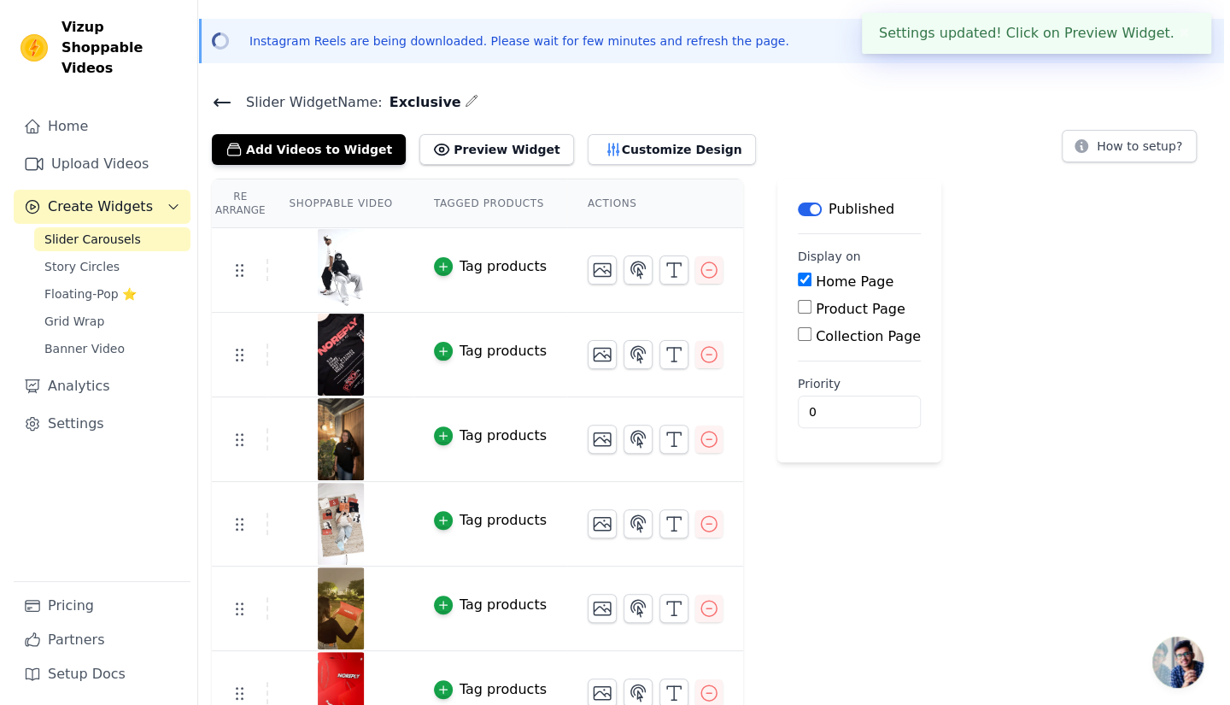
scroll to position [0, 0]
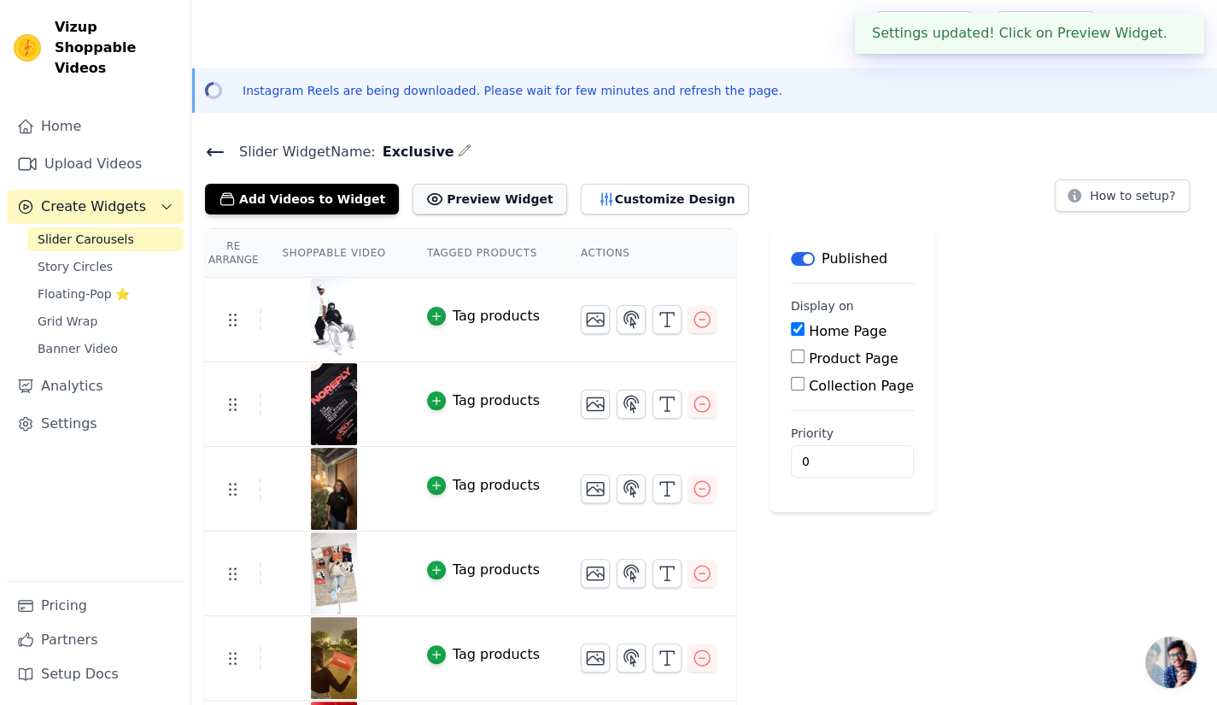
click at [443, 194] on button "Preview Widget" at bounding box center [490, 199] width 154 height 31
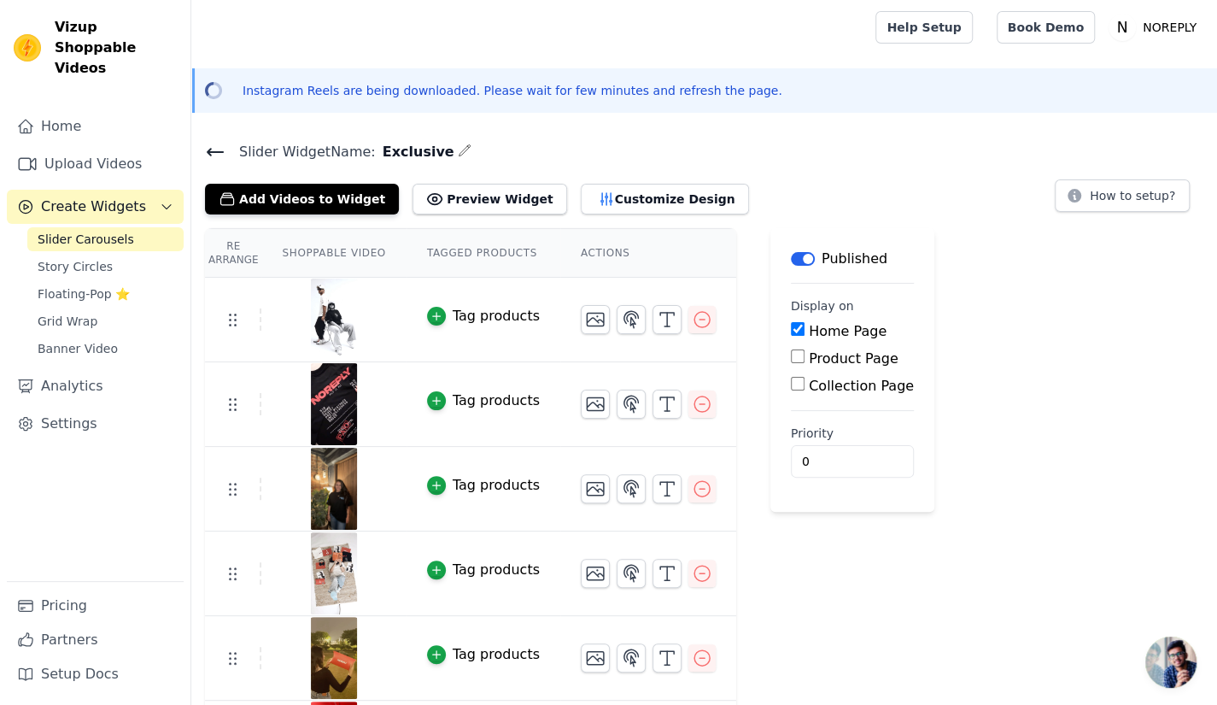
click at [212, 142] on icon at bounding box center [215, 152] width 21 height 21
